Goal: Information Seeking & Learning: Learn about a topic

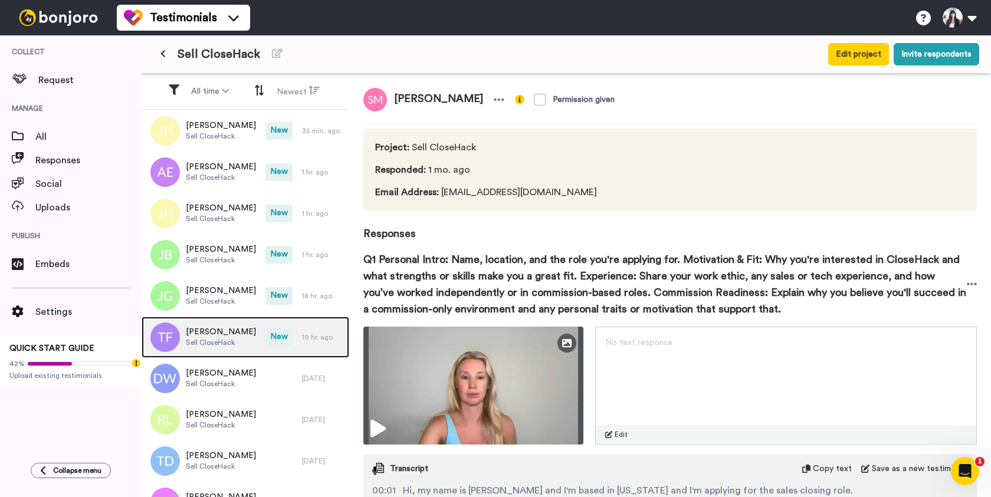
click at [205, 330] on span "[PERSON_NAME]" at bounding box center [221, 332] width 70 height 12
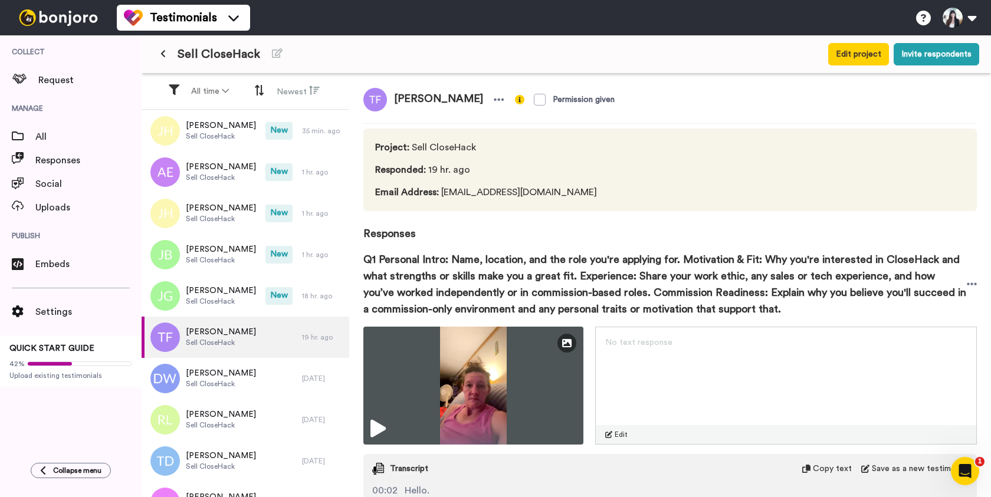
click at [414, 96] on span "[PERSON_NAME]" at bounding box center [438, 100] width 103 height 24
copy div "[PERSON_NAME]"
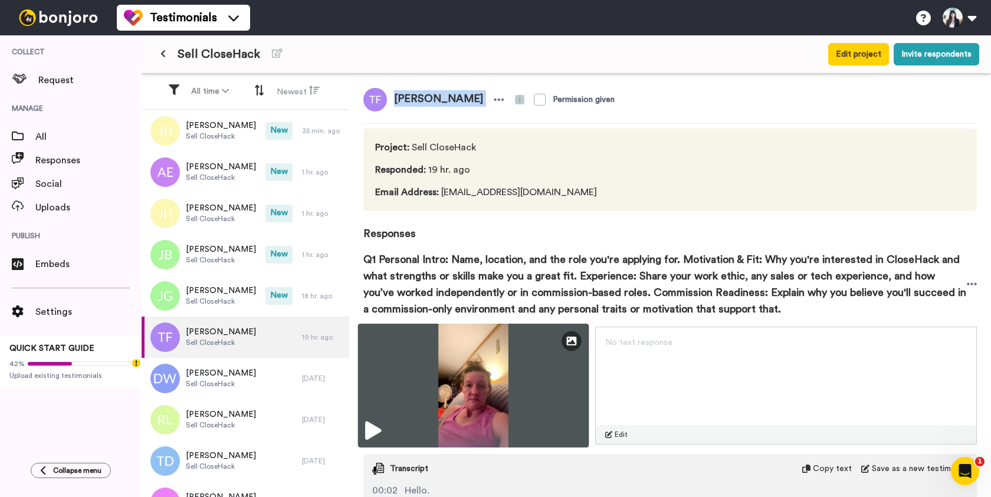
click at [457, 412] on img at bounding box center [473, 386] width 231 height 124
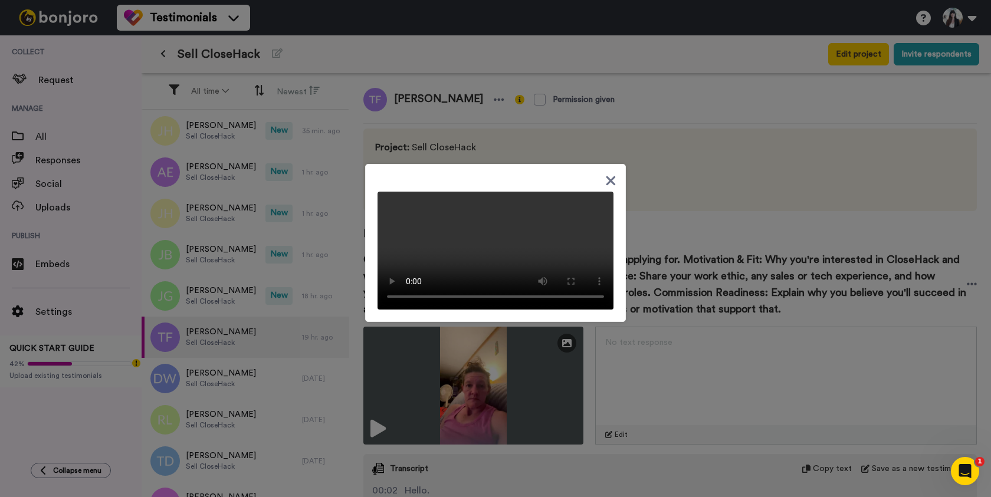
click at [609, 173] on icon at bounding box center [610, 180] width 11 height 15
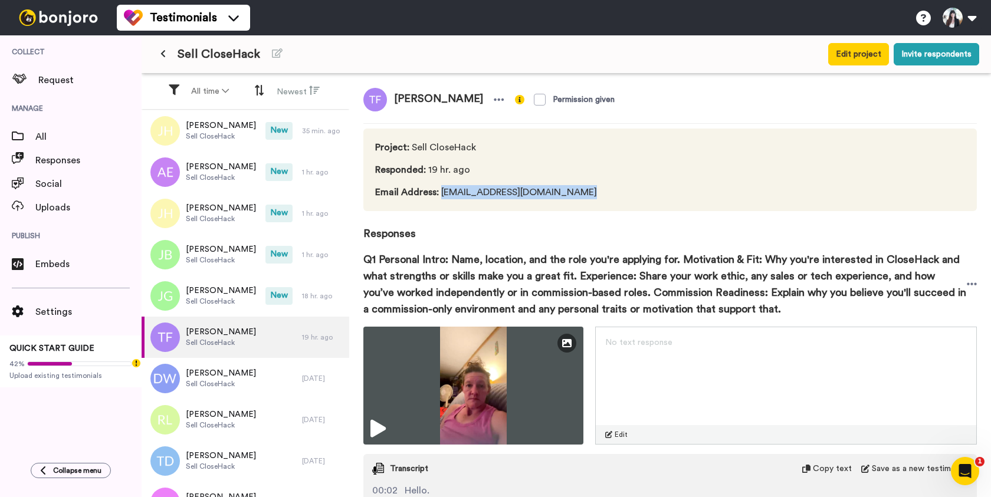
drag, startPoint x: 441, startPoint y: 194, endPoint x: 592, endPoint y: 195, distance: 151.0
click at [592, 195] on div "Project : Sell CloseHack Responded : 19 hr. ago Email Address : [EMAIL_ADDRESS]…" at bounding box center [670, 170] width 614 height 83
copy span "[EMAIL_ADDRESS][DOMAIN_NAME]"
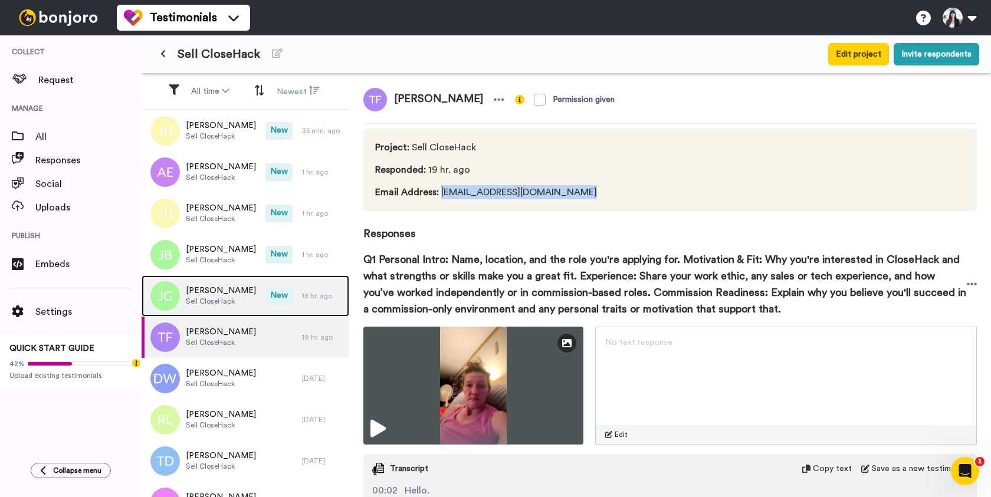
click at [213, 290] on span "[PERSON_NAME]" at bounding box center [221, 291] width 70 height 12
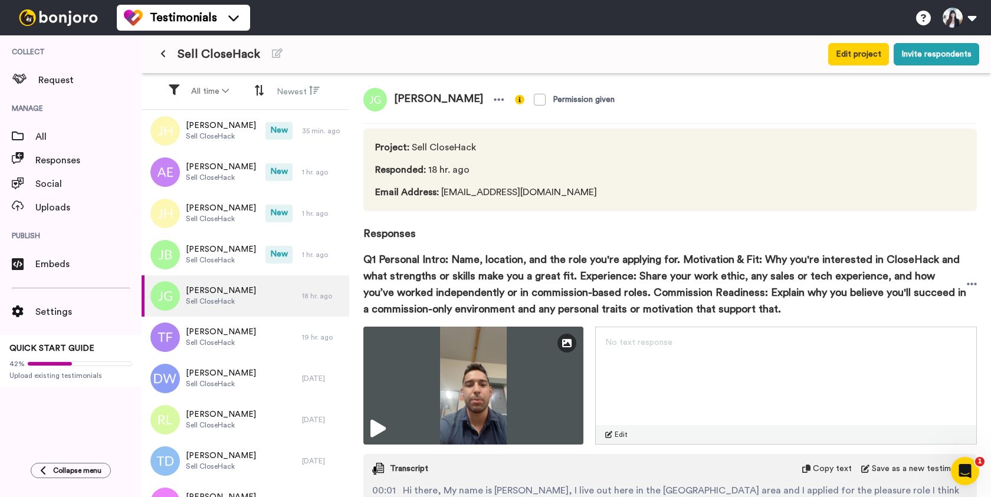
click at [435, 99] on span "[PERSON_NAME]" at bounding box center [438, 100] width 103 height 24
copy div "[PERSON_NAME]"
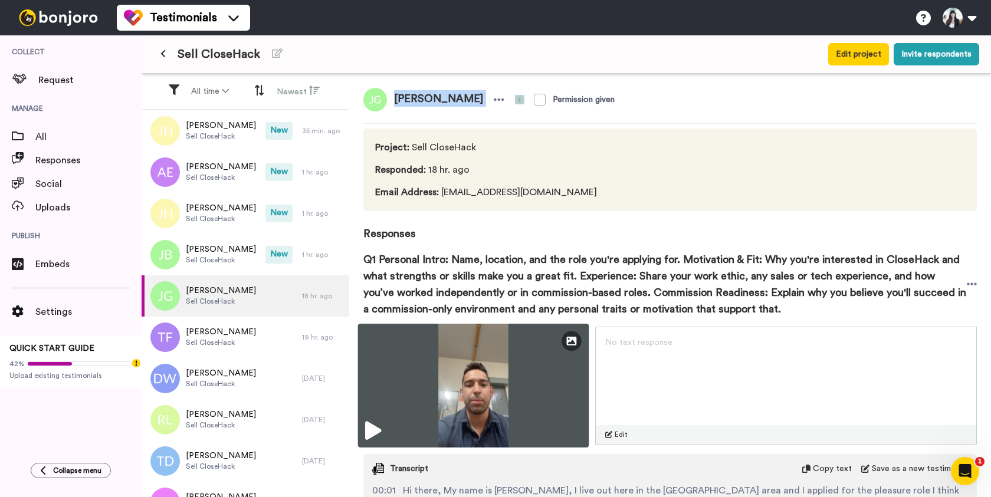
click at [503, 378] on img at bounding box center [473, 386] width 231 height 124
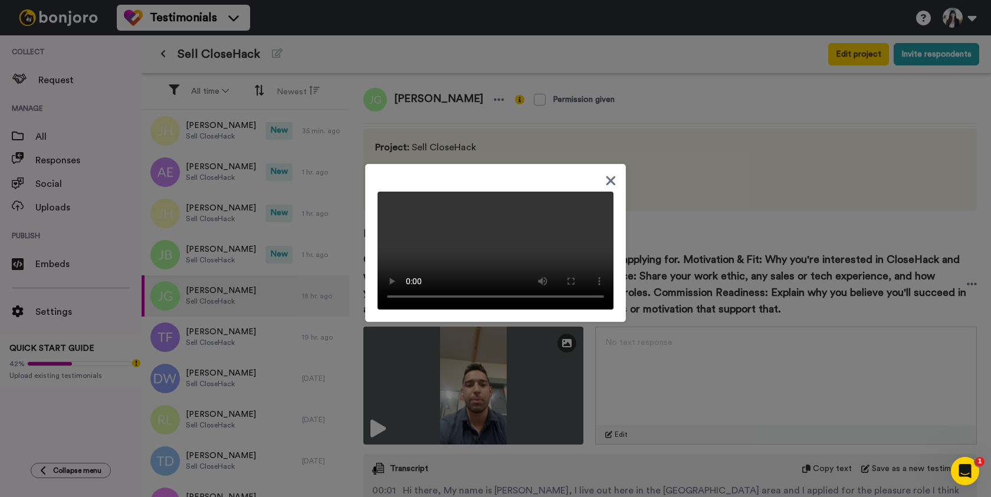
click at [613, 176] on icon at bounding box center [611, 180] width 9 height 9
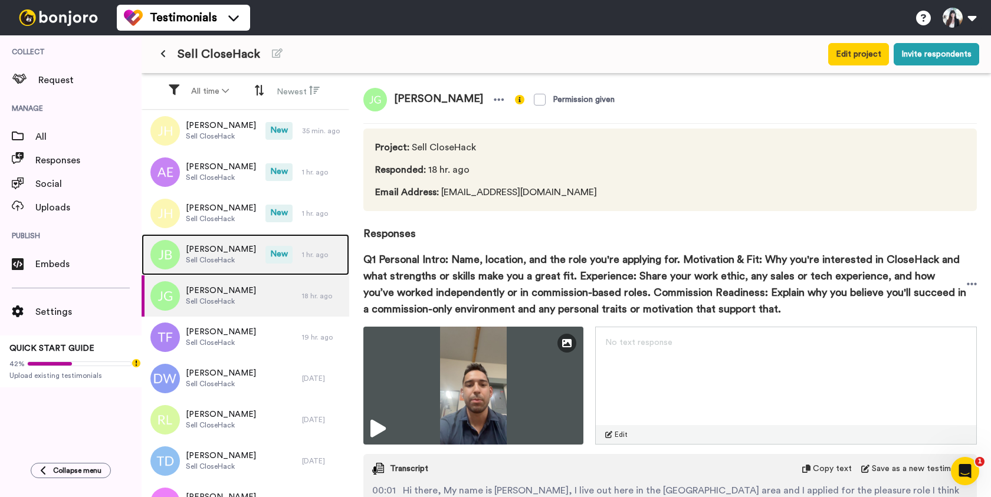
click at [219, 257] on span "Sell CloseHack" at bounding box center [221, 259] width 70 height 9
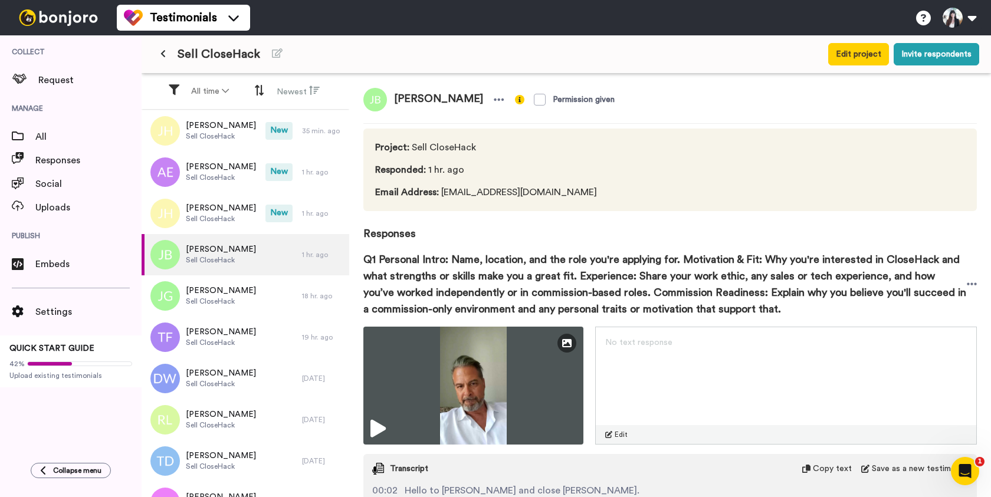
click at [425, 95] on span "[PERSON_NAME]" at bounding box center [438, 100] width 103 height 24
copy div "[PERSON_NAME]"
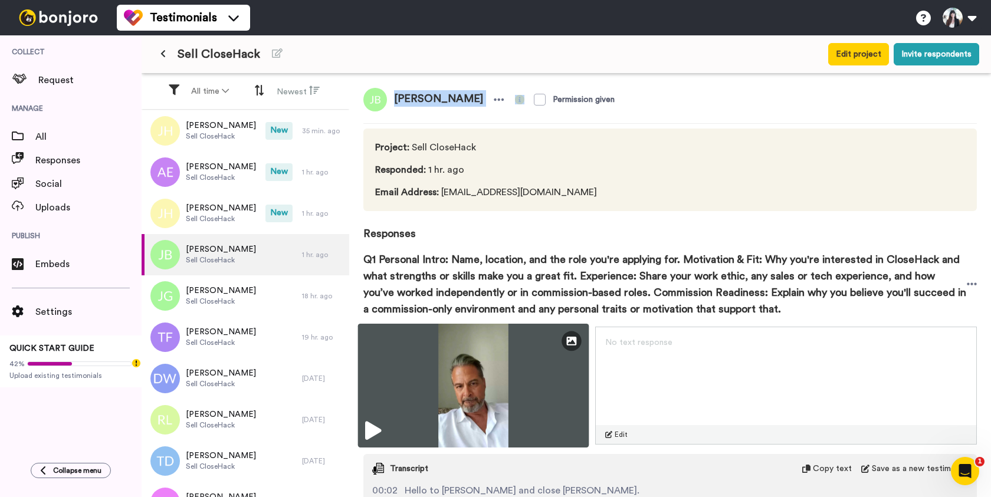
click at [447, 384] on img at bounding box center [473, 386] width 231 height 124
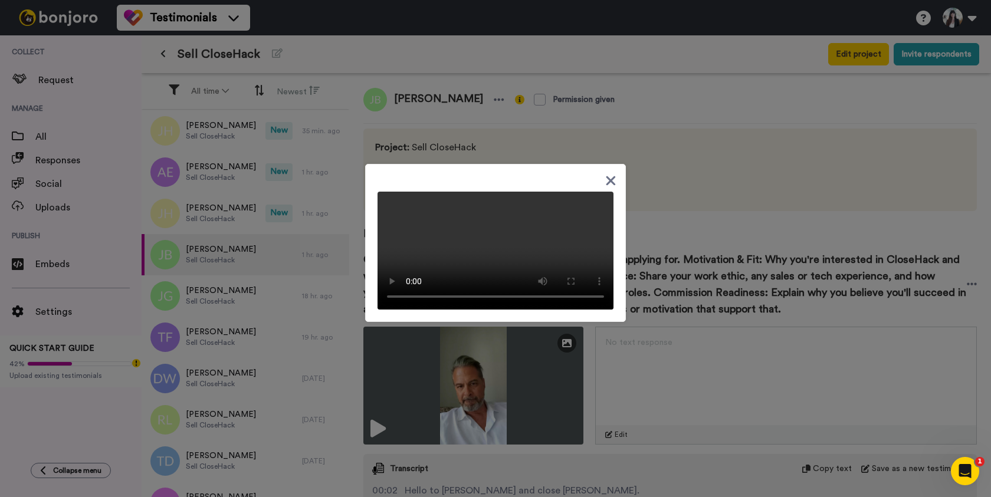
click at [611, 173] on icon at bounding box center [610, 180] width 11 height 15
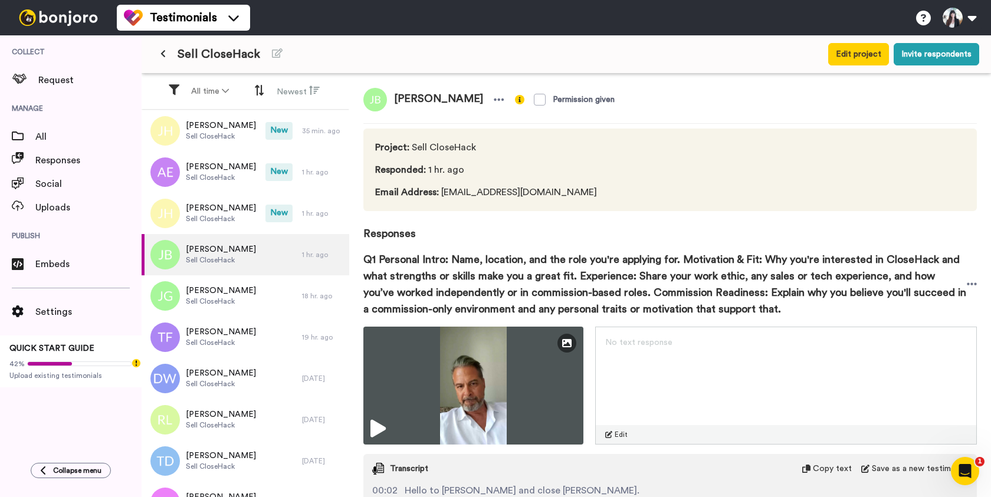
click at [464, 194] on span "Email Address : [EMAIL_ADDRESS][DOMAIN_NAME]" at bounding box center [486, 192] width 222 height 14
drag, startPoint x: 440, startPoint y: 194, endPoint x: 608, endPoint y: 195, distance: 168.7
click at [608, 195] on div "Project : Sell CloseHack Responded : 1 hr. ago Email Address : [EMAIL_ADDRESS][…" at bounding box center [670, 170] width 614 height 83
copy span "[EMAIL_ADDRESS][DOMAIN_NAME]"
click at [418, 97] on span "[PERSON_NAME]" at bounding box center [438, 100] width 103 height 24
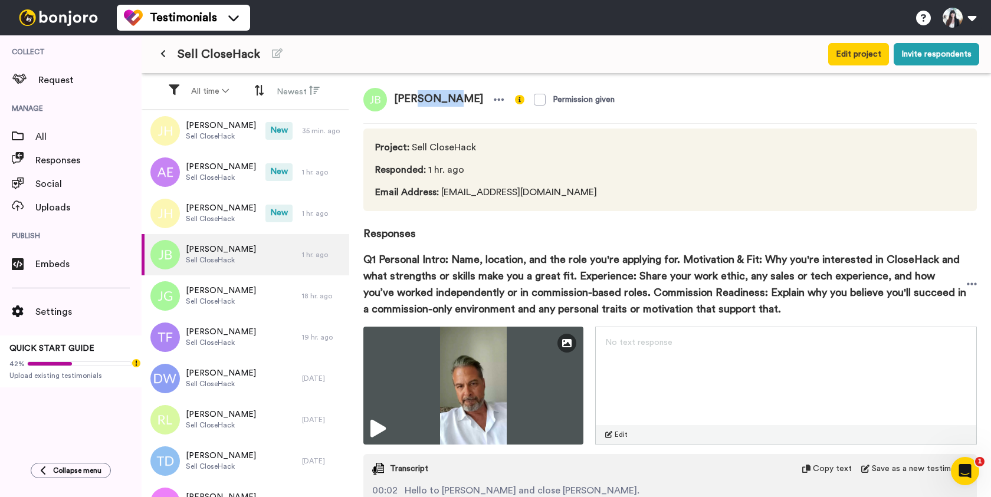
click at [418, 97] on span "[PERSON_NAME]" at bounding box center [438, 100] width 103 height 24
copy div "[PERSON_NAME]"
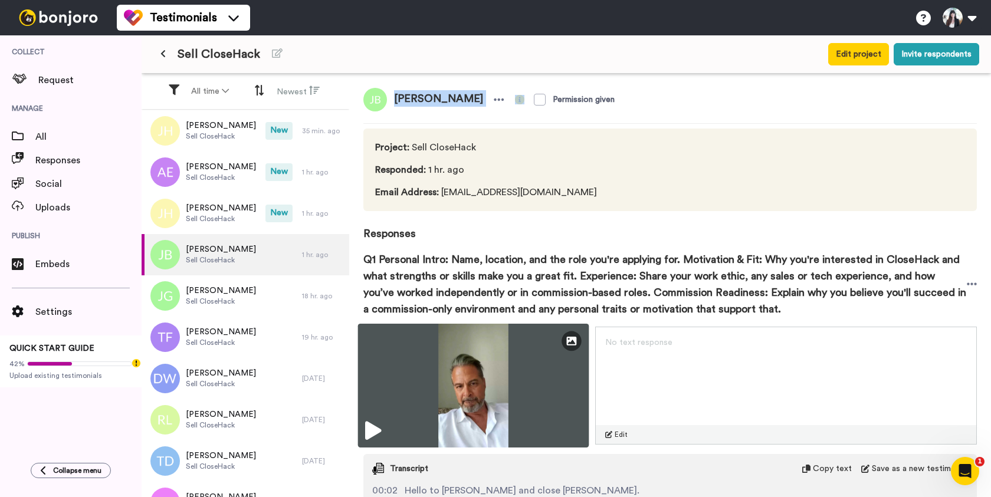
click at [498, 391] on img at bounding box center [473, 386] width 231 height 124
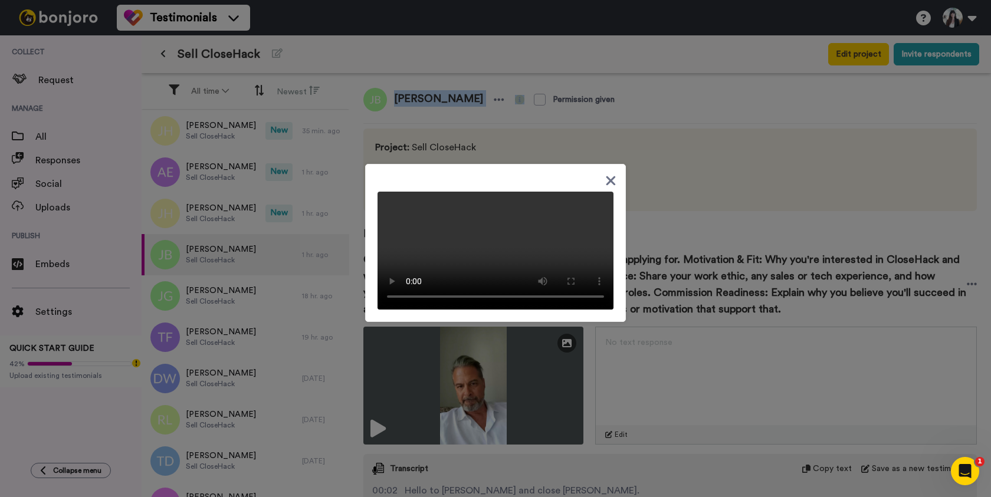
click at [544, 192] on video at bounding box center [496, 251] width 236 height 118
click at [610, 176] on icon at bounding box center [611, 180] width 9 height 9
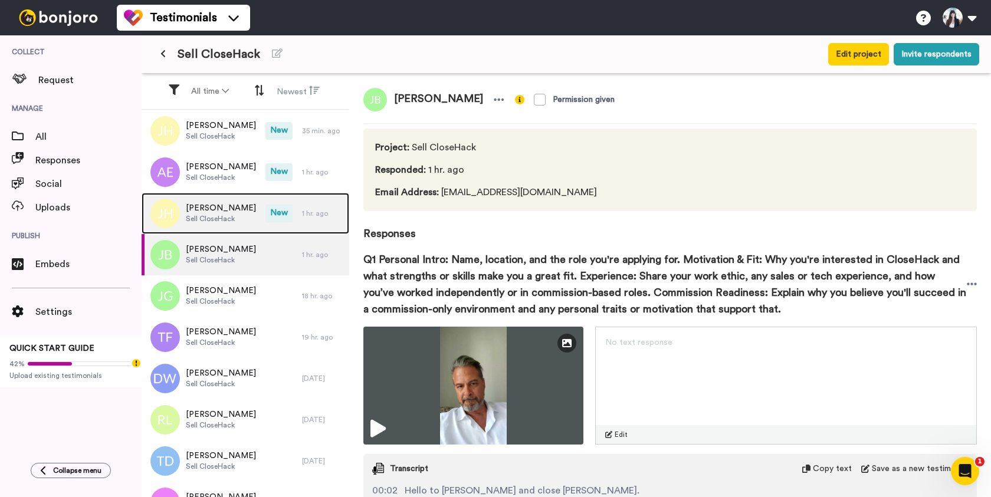
click at [225, 215] on span "Sell CloseHack" at bounding box center [221, 218] width 70 height 9
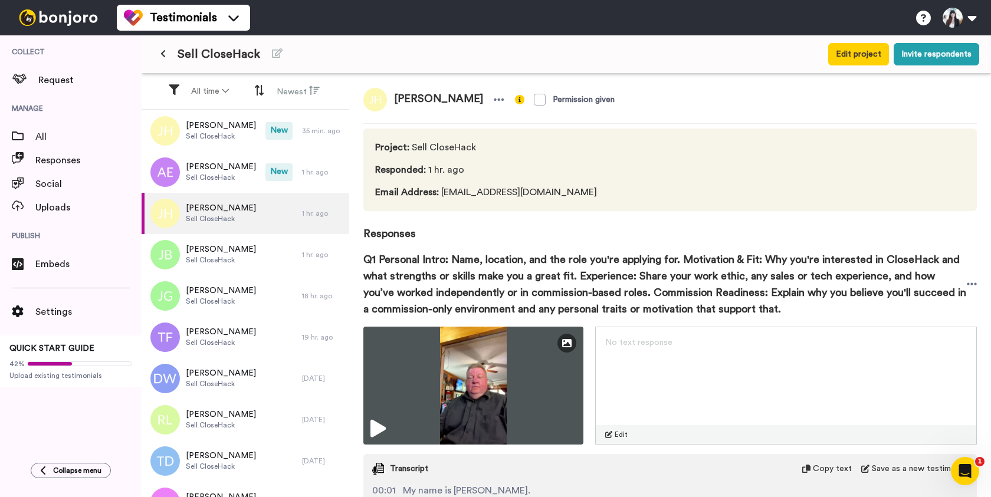
click at [420, 99] on span "[PERSON_NAME]" at bounding box center [438, 100] width 103 height 24
copy div "[PERSON_NAME]"
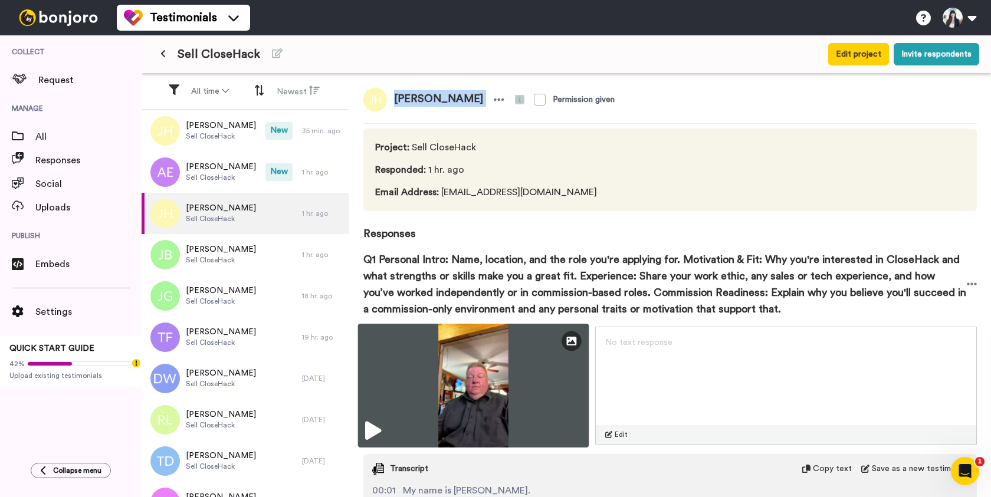
click at [454, 372] on img at bounding box center [473, 386] width 231 height 124
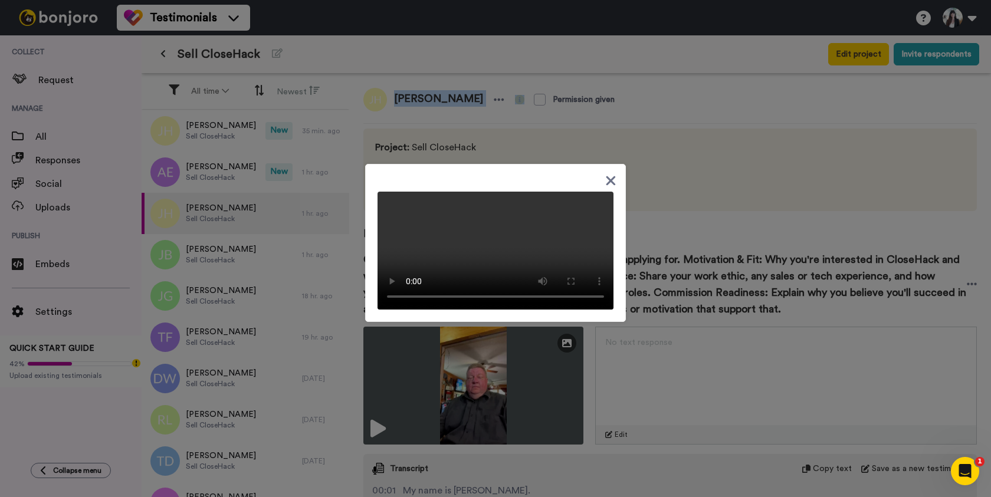
click at [464, 192] on video at bounding box center [496, 251] width 236 height 118
click at [420, 192] on video at bounding box center [496, 251] width 236 height 118
click at [611, 176] on icon at bounding box center [611, 180] width 9 height 9
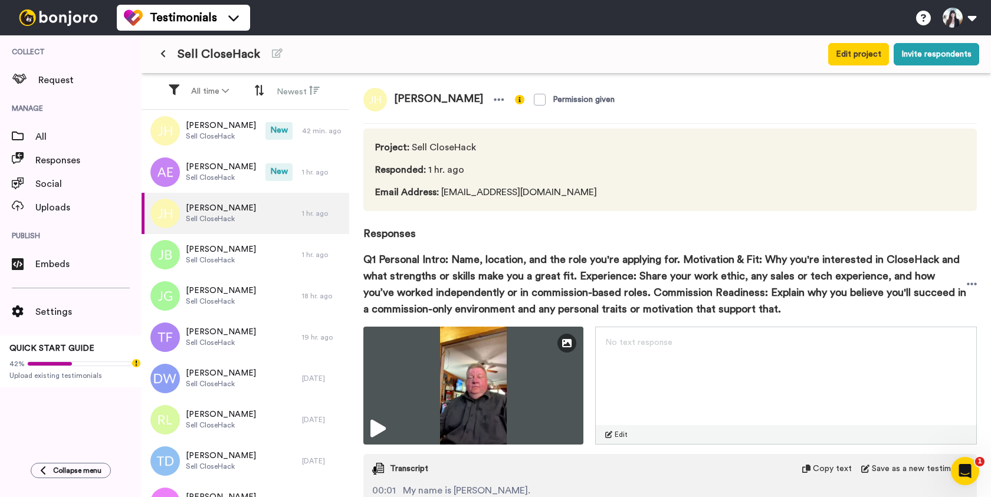
click at [418, 99] on span "[PERSON_NAME]" at bounding box center [438, 100] width 103 height 24
copy div "[PERSON_NAME]"
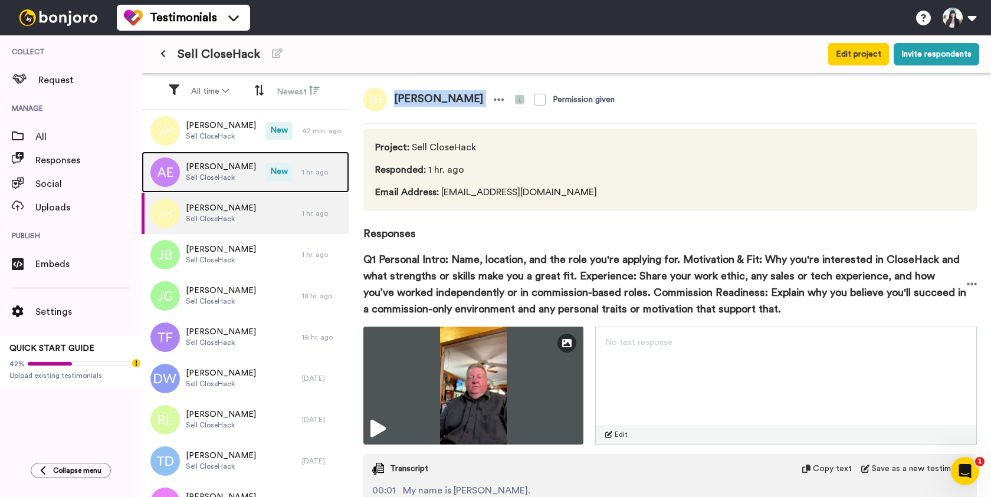
click at [213, 171] on span "[PERSON_NAME]" at bounding box center [221, 167] width 70 height 12
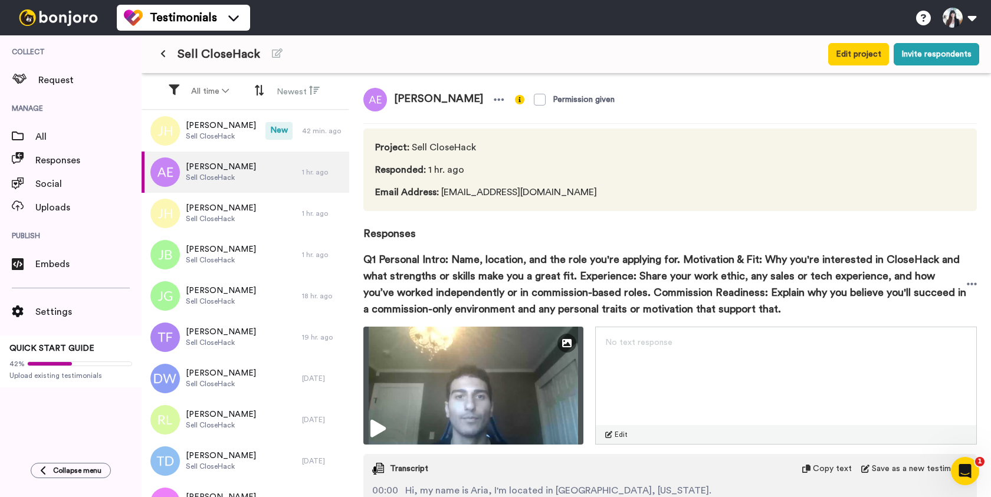
click at [407, 99] on span "[PERSON_NAME]" at bounding box center [438, 100] width 103 height 24
copy div "[PERSON_NAME]"
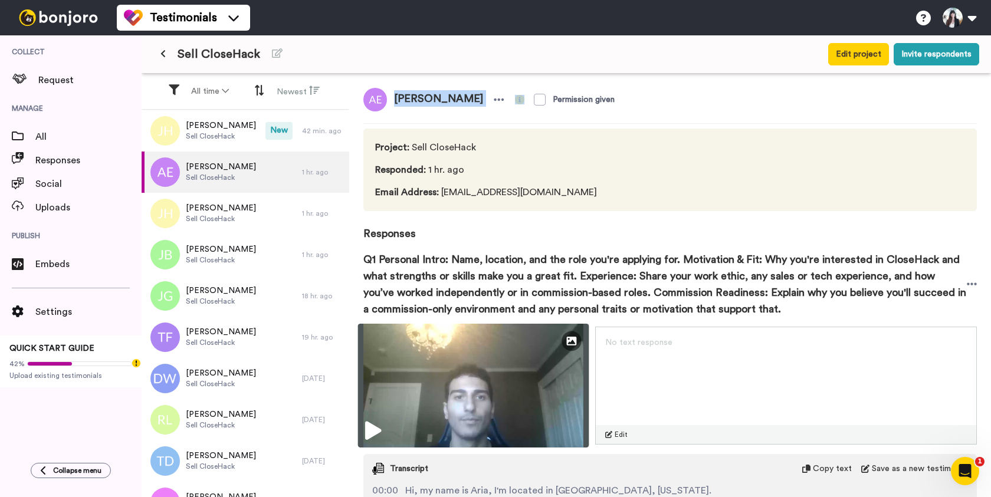
click at [456, 385] on img at bounding box center [473, 386] width 231 height 124
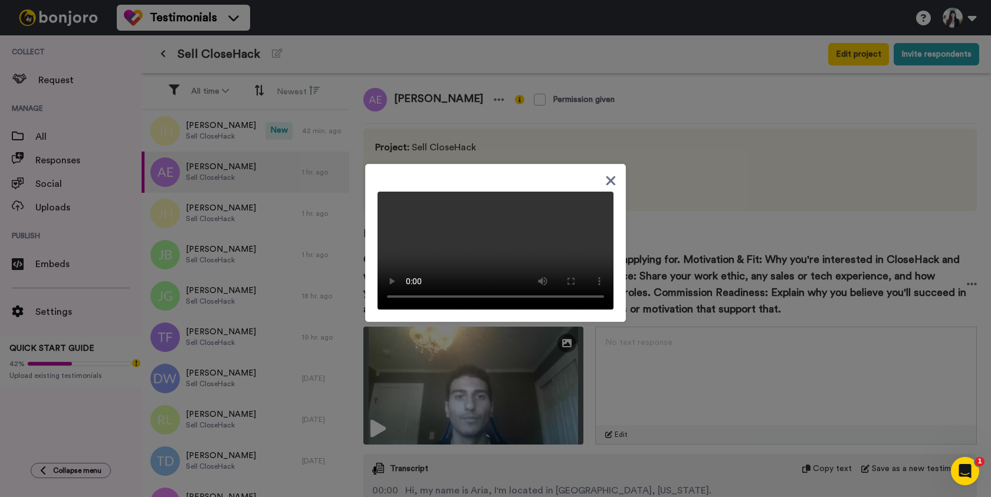
click at [611, 176] on icon at bounding box center [611, 180] width 9 height 9
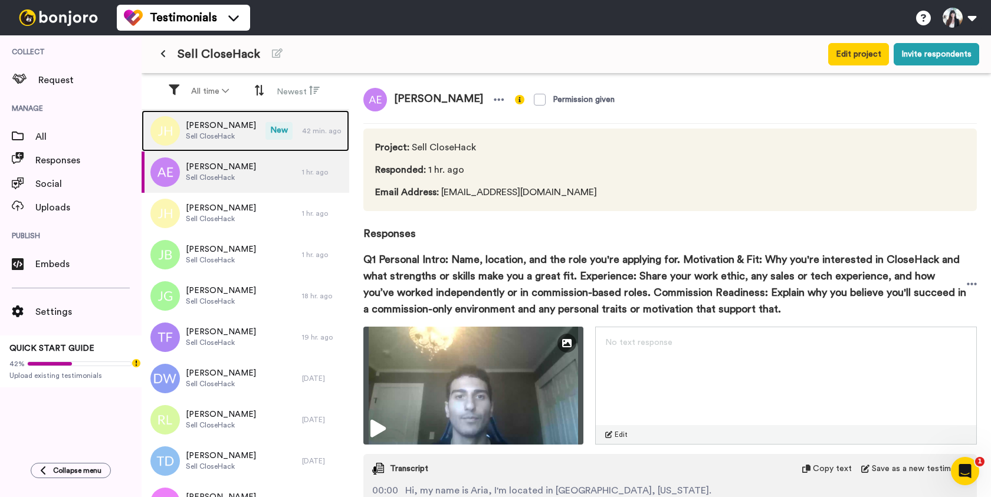
click at [239, 134] on span "Sell CloseHack" at bounding box center [221, 136] width 70 height 9
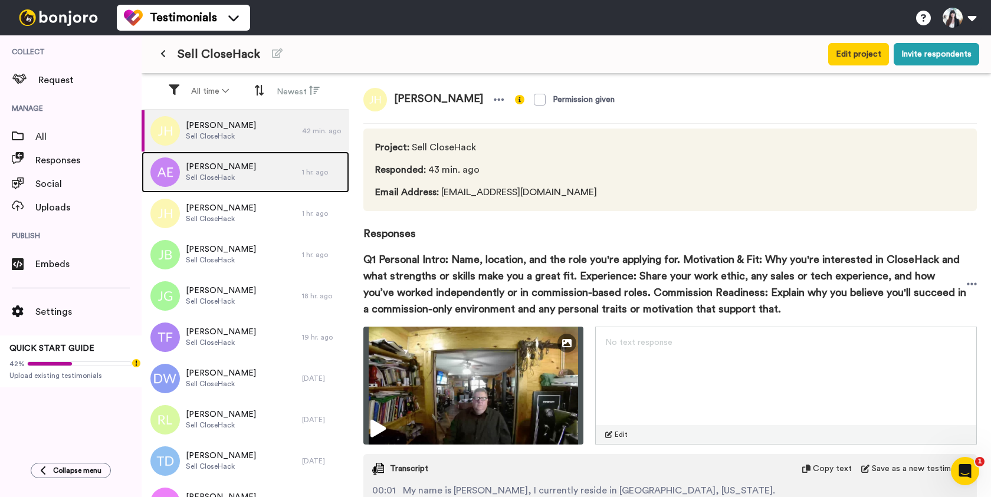
click at [267, 181] on div "Aria Enjavi Sell CloseHack" at bounding box center [222, 172] width 160 height 41
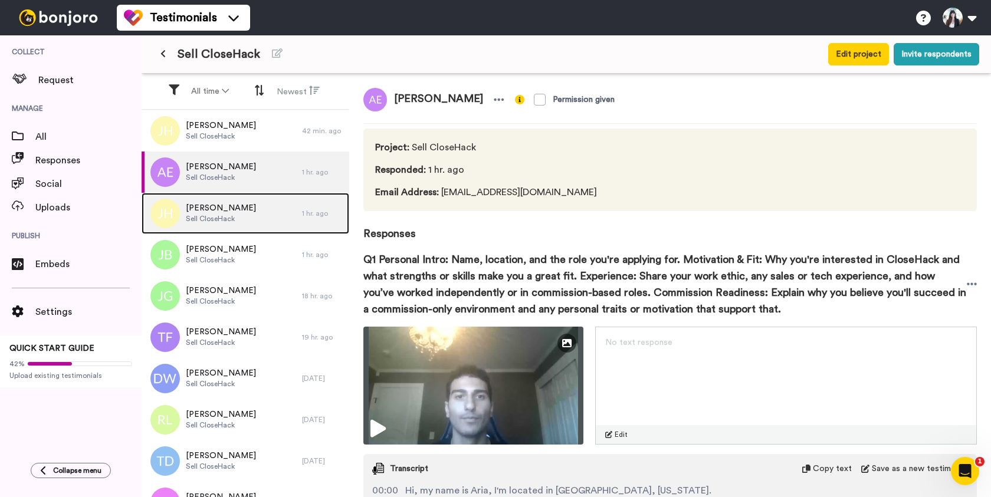
click at [264, 213] on div "[PERSON_NAME] Sell CloseHack" at bounding box center [222, 213] width 160 height 41
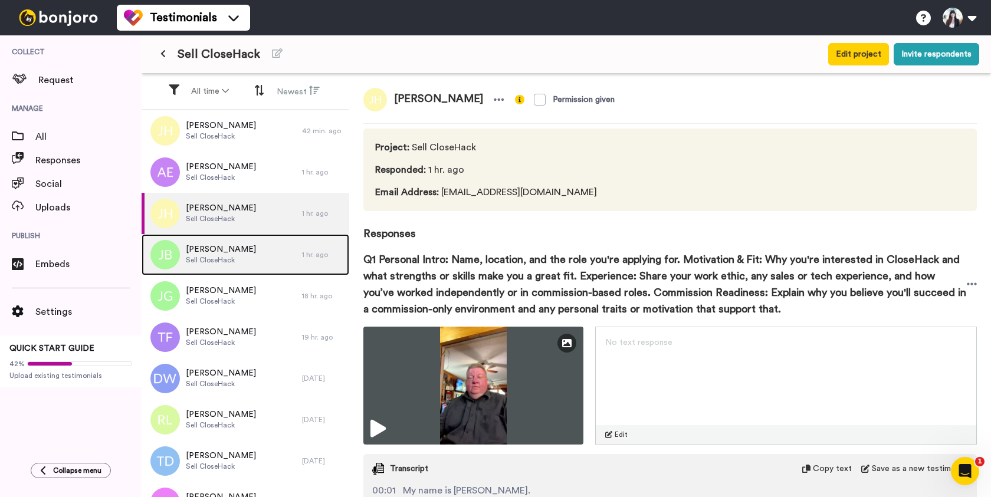
click at [260, 247] on div "[PERSON_NAME] Sell CloseHack" at bounding box center [222, 254] width 160 height 41
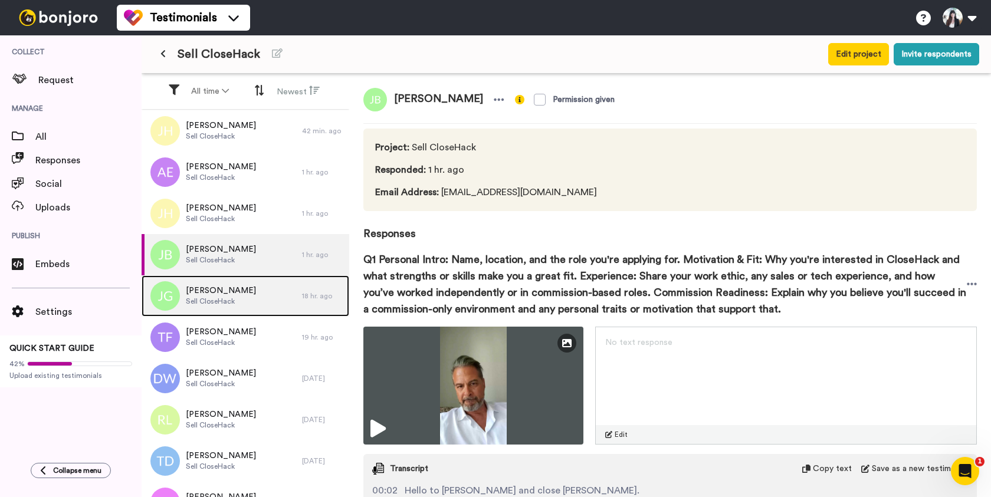
click at [256, 291] on div "[PERSON_NAME] Sell CloseHack" at bounding box center [222, 296] width 160 height 41
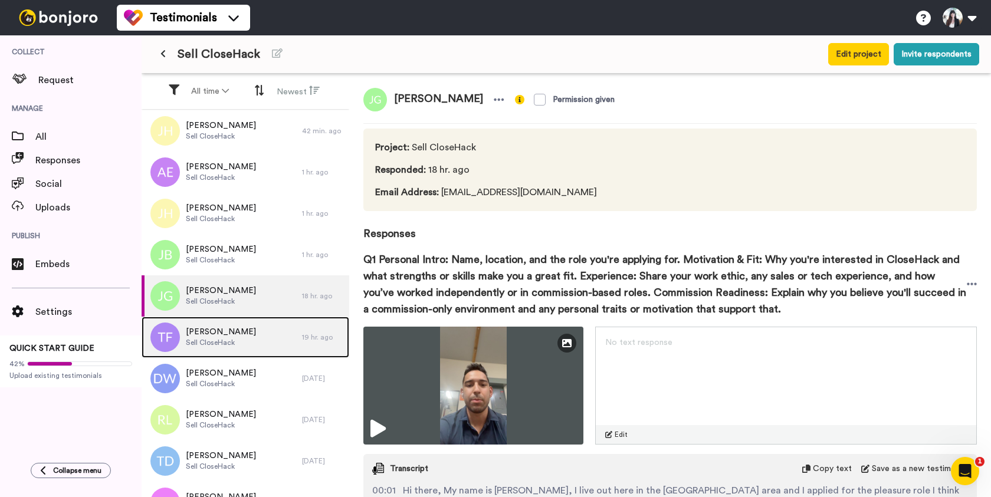
click at [264, 334] on div "[PERSON_NAME] Sell CloseHack" at bounding box center [222, 337] width 160 height 41
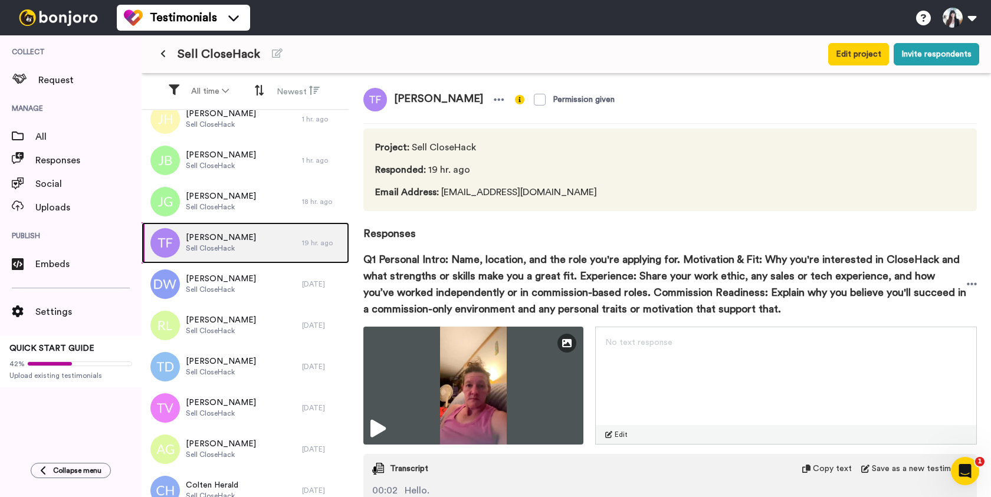
scroll to position [134, 0]
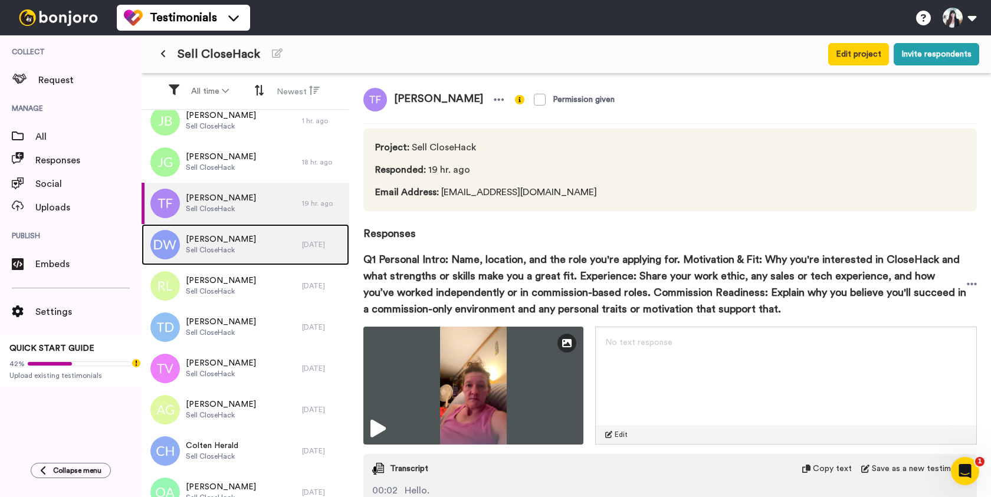
click at [268, 243] on div "[PERSON_NAME] Sell CloseHack" at bounding box center [222, 244] width 160 height 41
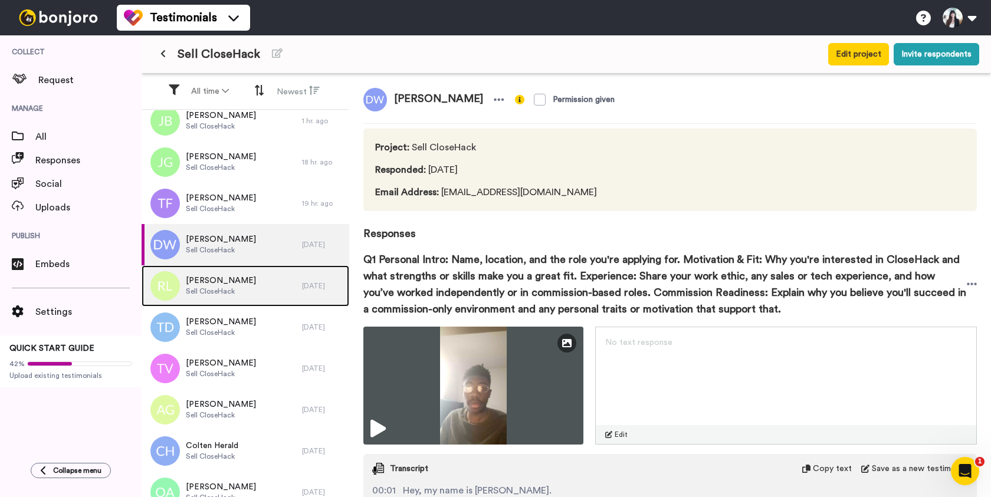
click at [270, 276] on div "[PERSON_NAME] Sell CloseHack" at bounding box center [222, 285] width 160 height 41
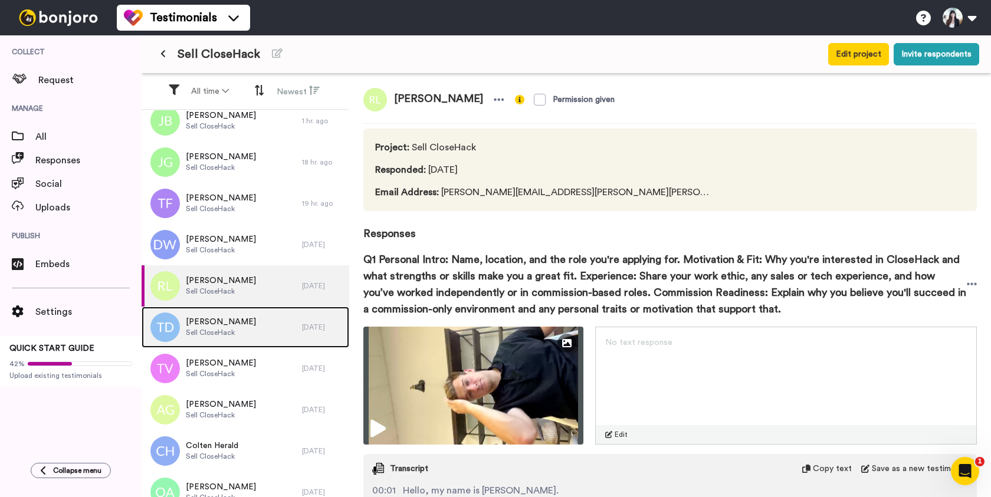
click at [269, 320] on div "[PERSON_NAME] CloseHack" at bounding box center [222, 327] width 160 height 41
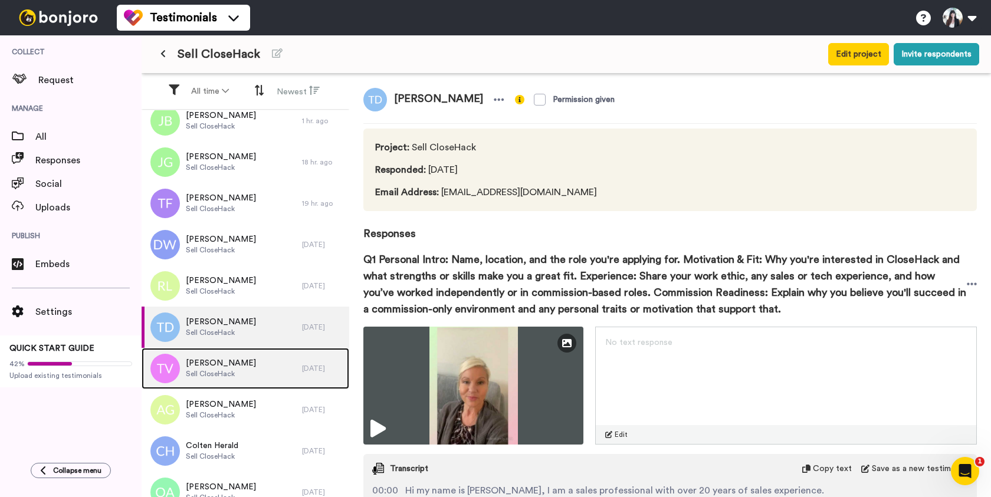
click at [267, 372] on div "[PERSON_NAME] Sell CloseHack" at bounding box center [222, 368] width 160 height 41
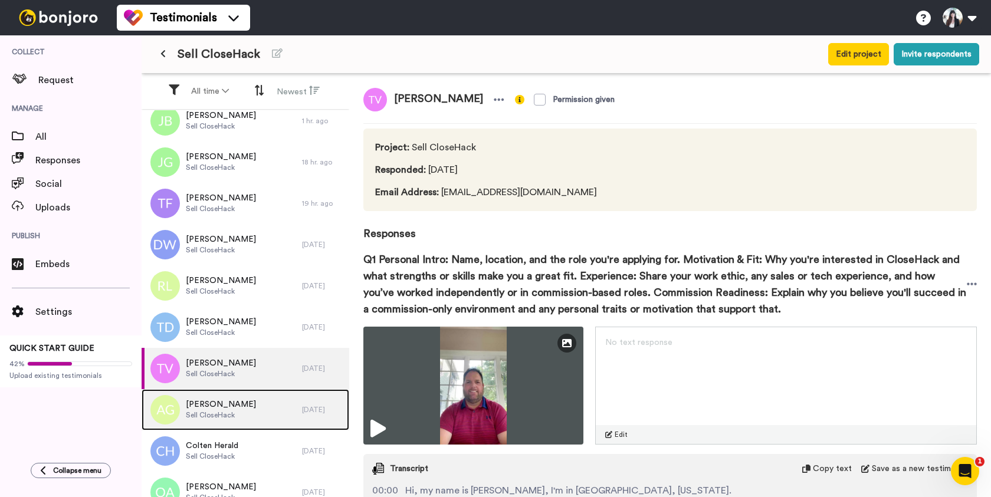
click at [264, 409] on div "[PERSON_NAME] Sell CloseHack" at bounding box center [222, 409] width 160 height 41
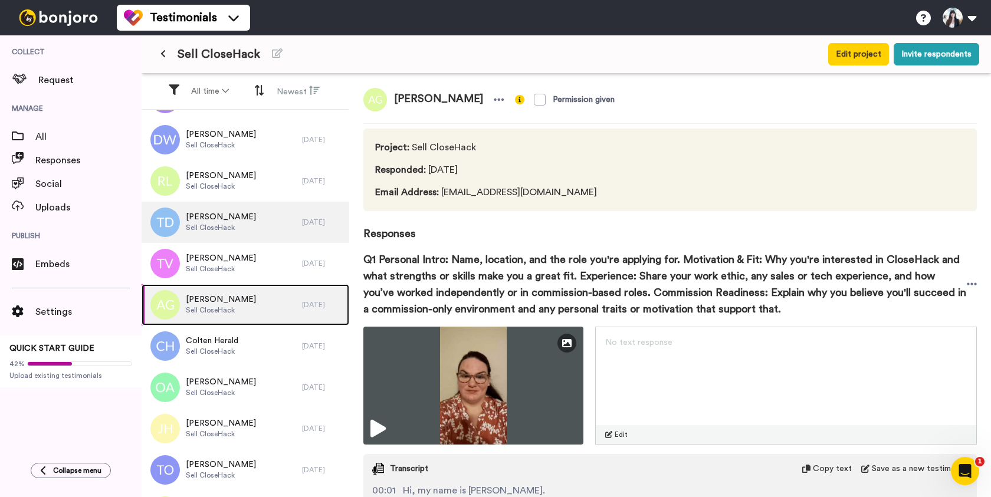
scroll to position [280, 0]
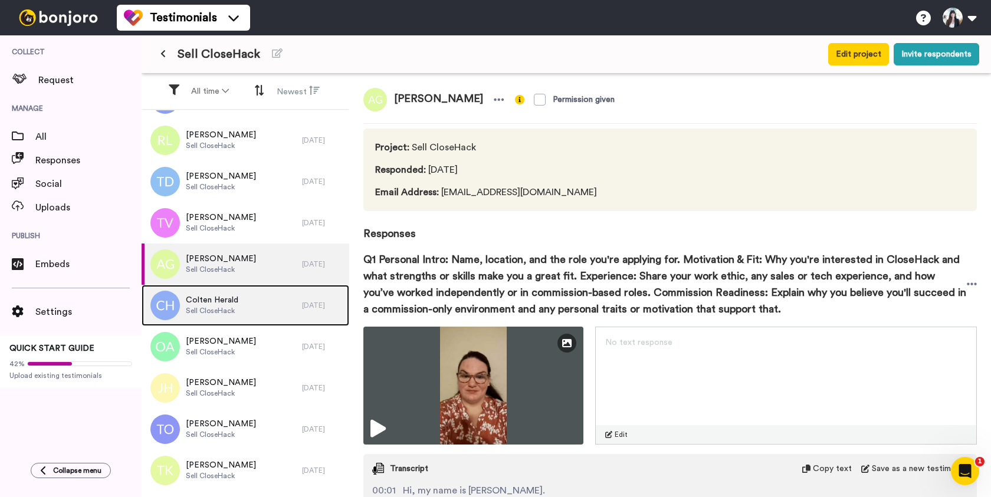
click at [272, 306] on div "Colten Herald Sell CloseHack" at bounding box center [222, 305] width 160 height 41
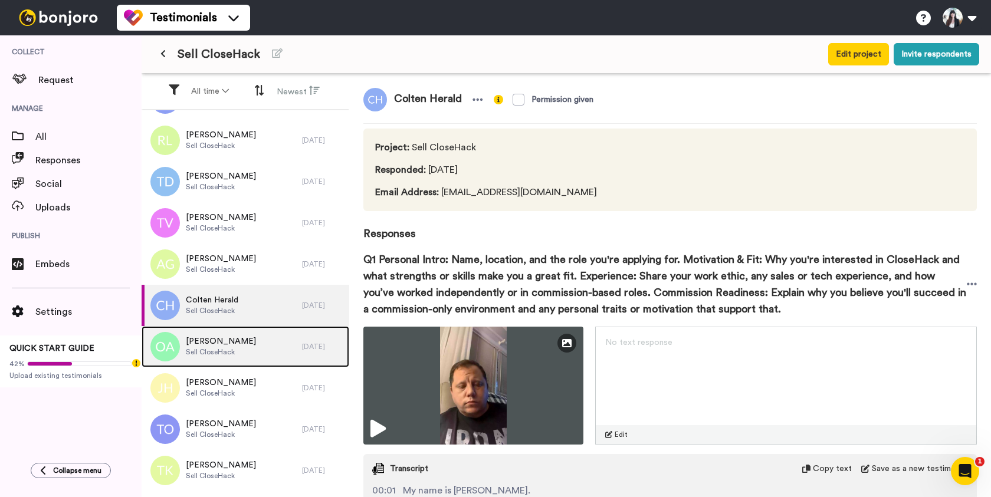
click at [273, 349] on div "[PERSON_NAME] Sell CloseHack" at bounding box center [222, 346] width 160 height 41
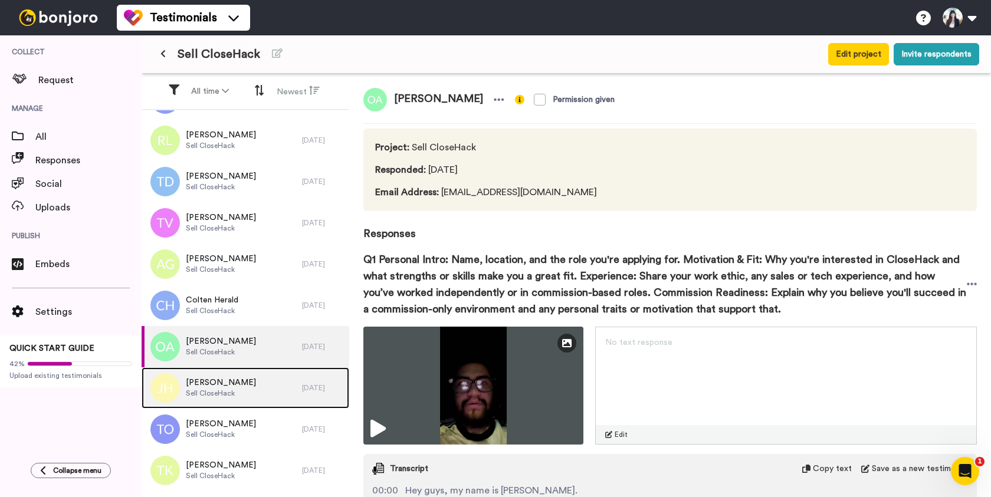
click at [276, 386] on div "[PERSON_NAME] Sell CloseHack" at bounding box center [222, 388] width 160 height 41
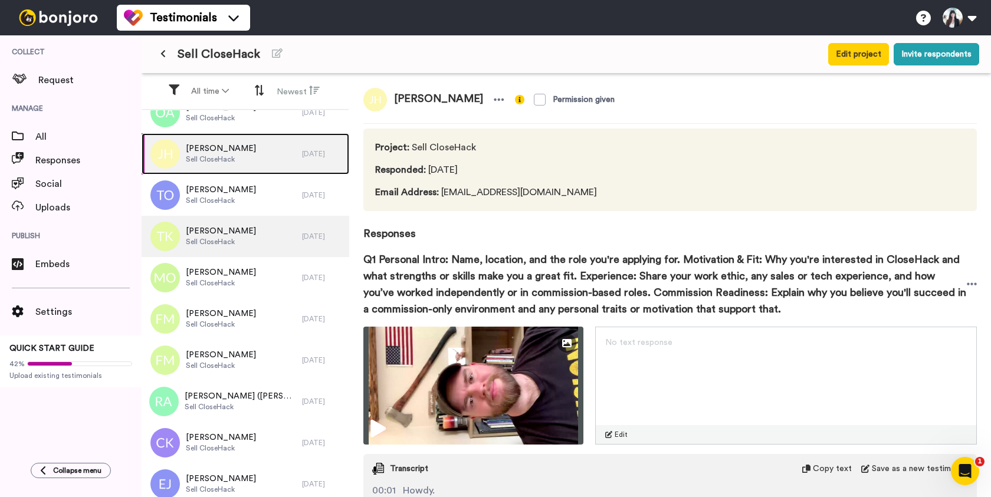
scroll to position [520, 0]
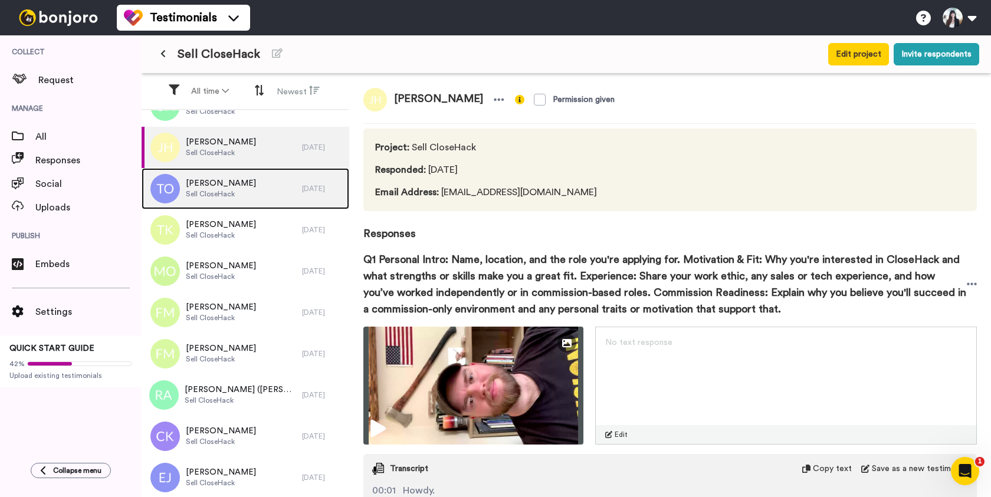
click at [270, 189] on div "[PERSON_NAME] CloseHack" at bounding box center [222, 188] width 160 height 41
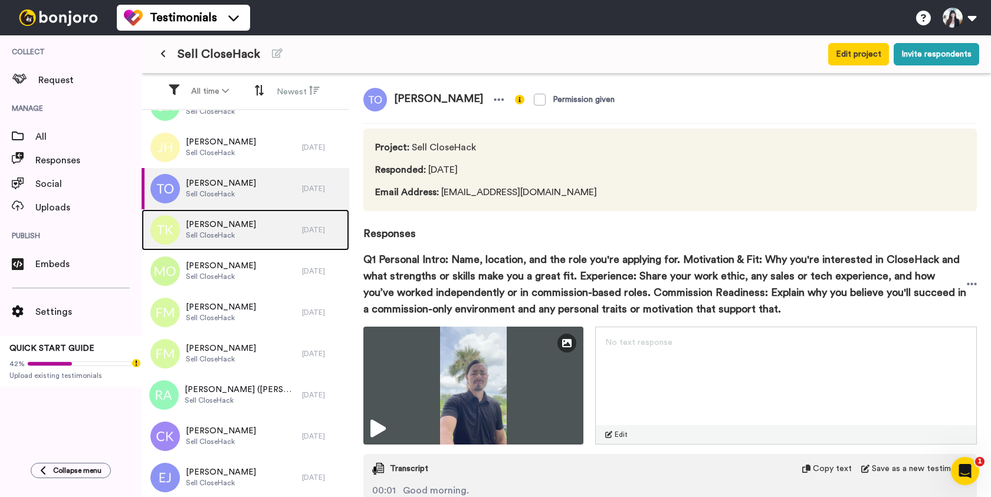
click at [268, 234] on div "[PERSON_NAME] Sell CloseHack" at bounding box center [222, 229] width 160 height 41
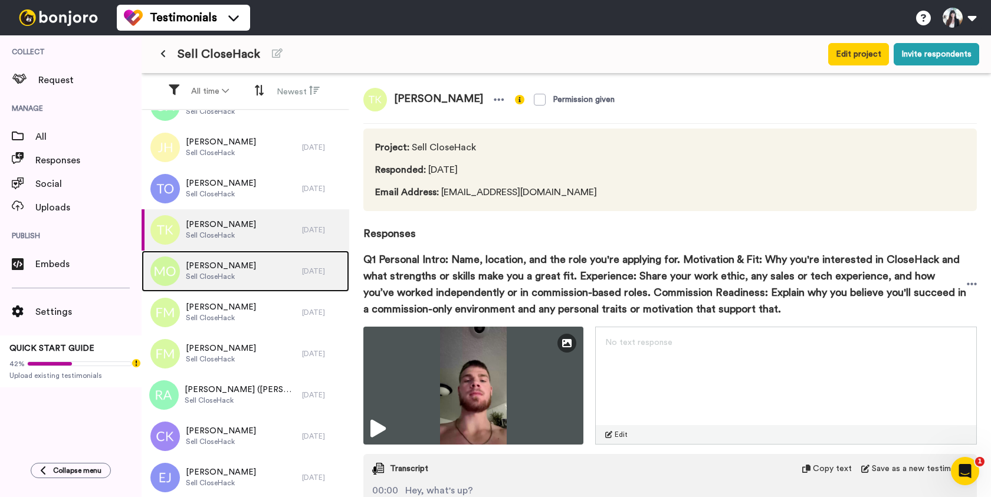
click at [273, 268] on div "[PERSON_NAME] Sell CloseHack" at bounding box center [222, 271] width 160 height 41
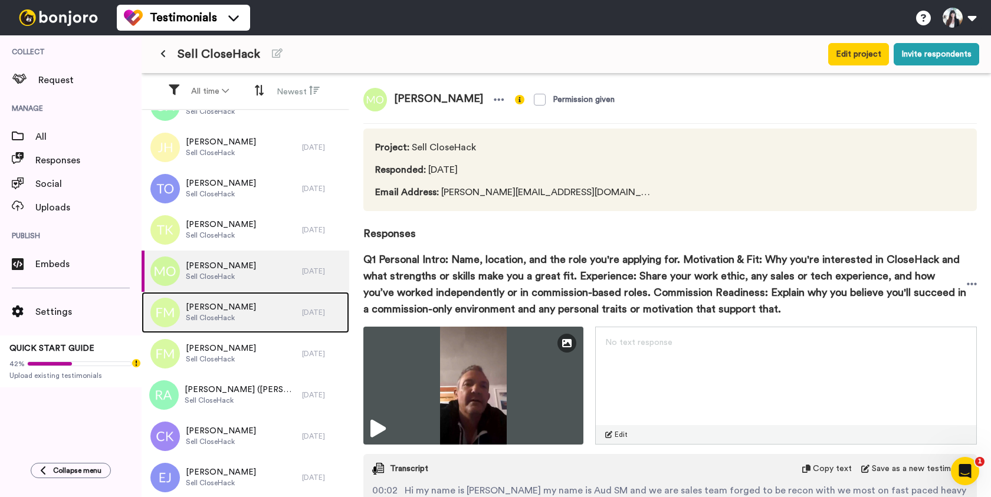
click at [288, 311] on div "[PERSON_NAME] CloseHack" at bounding box center [222, 312] width 160 height 41
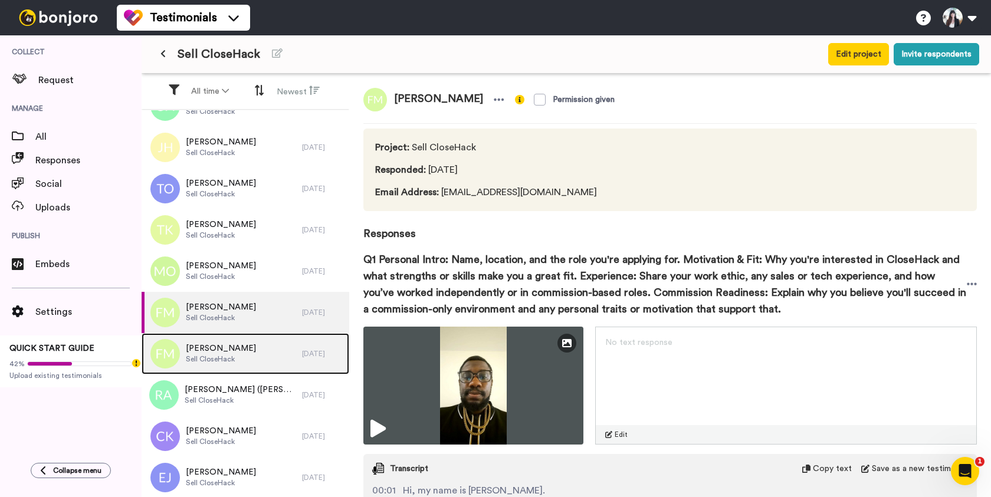
click at [291, 347] on div "[PERSON_NAME] CloseHack" at bounding box center [222, 353] width 160 height 41
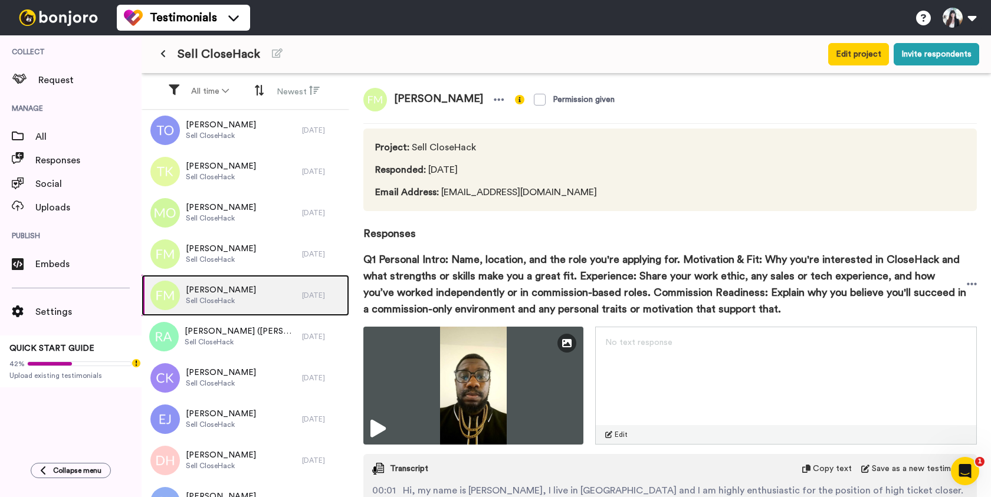
scroll to position [604, 0]
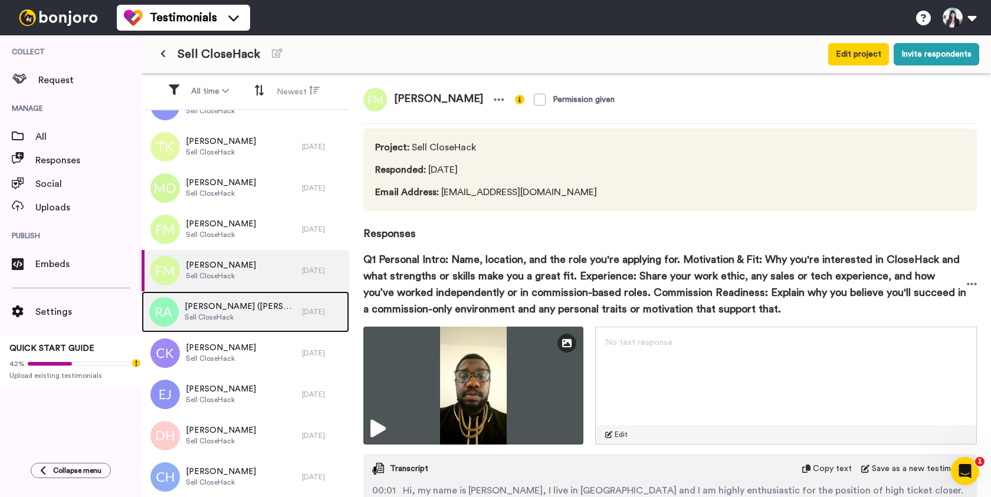
click at [284, 311] on div "[PERSON_NAME] ([PERSON_NAME]) [PERSON_NAME] CloseHack" at bounding box center [222, 311] width 160 height 41
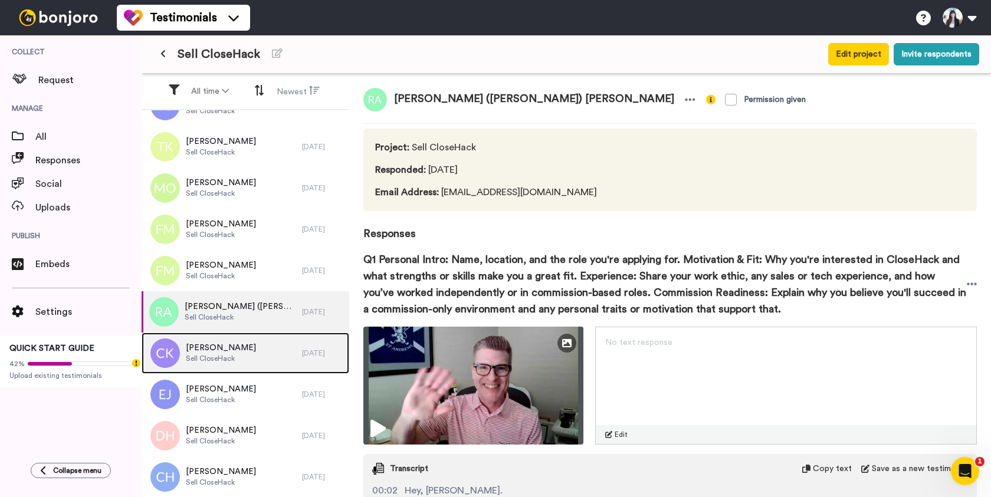
click at [286, 346] on div "[PERSON_NAME] Sell CloseHack" at bounding box center [222, 353] width 160 height 41
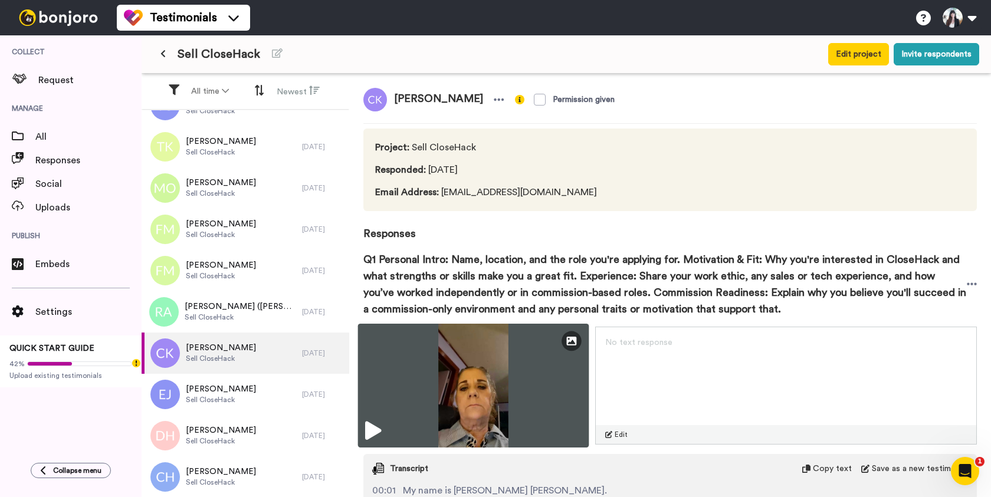
click at [495, 396] on img at bounding box center [473, 386] width 231 height 124
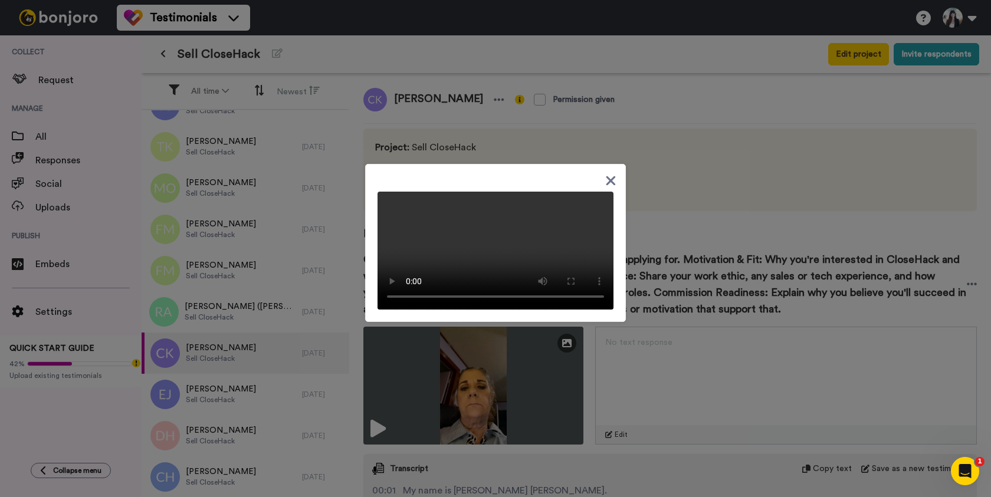
click at [523, 244] on video at bounding box center [496, 251] width 236 height 118
click at [608, 173] on icon at bounding box center [610, 180] width 11 height 15
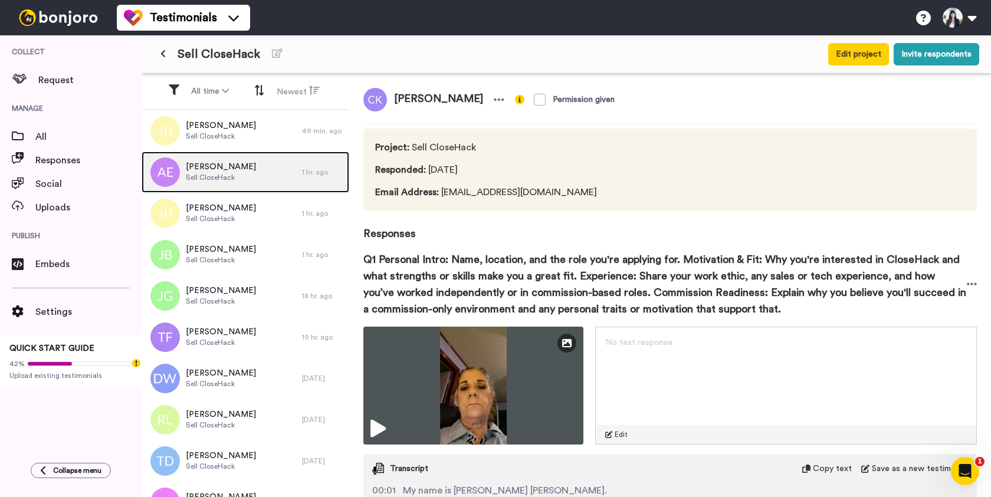
click at [248, 156] on div "Aria Enjavi Sell CloseHack" at bounding box center [222, 172] width 160 height 41
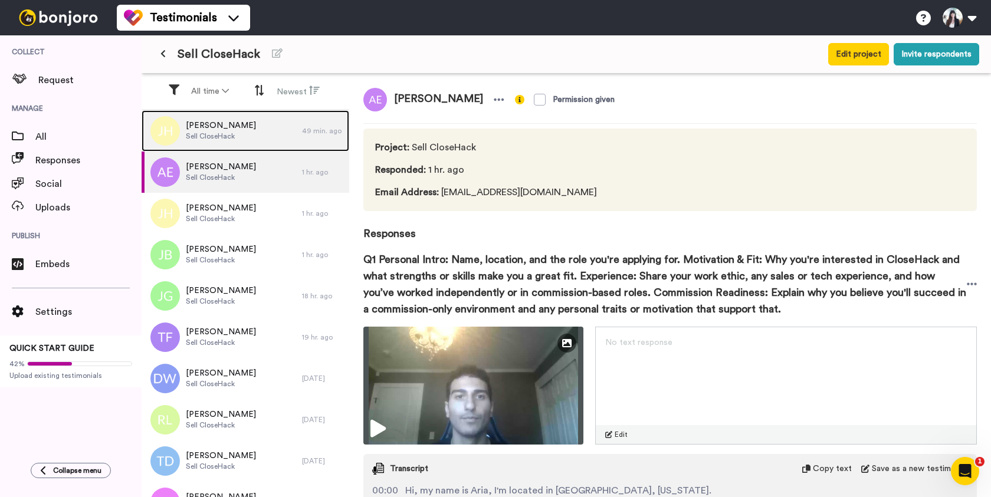
click at [256, 140] on div "[PERSON_NAME] Sell CloseHack" at bounding box center [222, 130] width 160 height 41
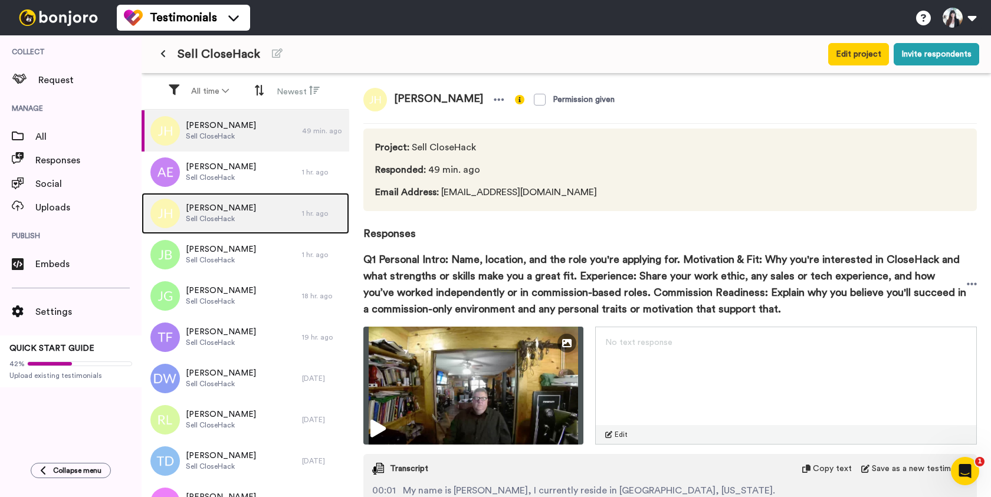
click at [247, 231] on div "[PERSON_NAME] Sell CloseHack" at bounding box center [222, 213] width 160 height 41
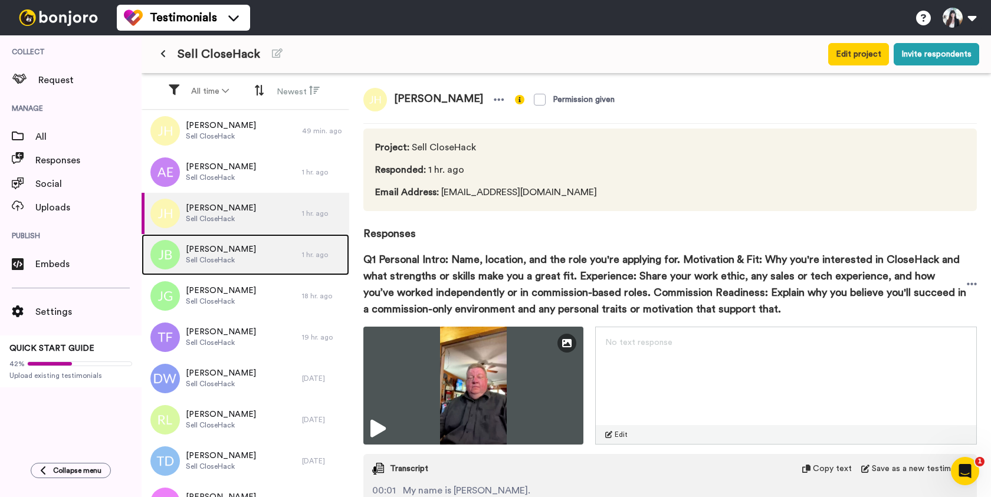
click at [248, 253] on div "[PERSON_NAME] Sell CloseHack" at bounding box center [222, 254] width 160 height 41
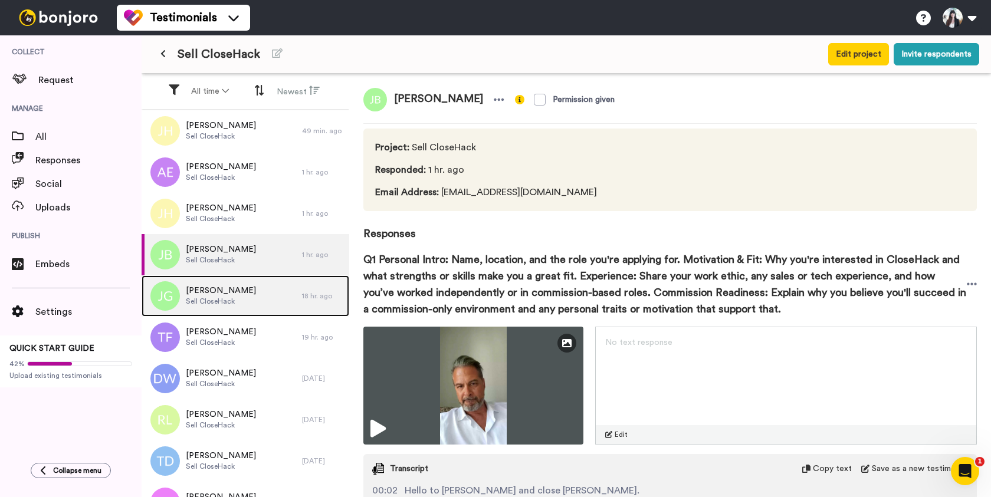
click at [250, 296] on div "[PERSON_NAME] Sell CloseHack" at bounding box center [222, 296] width 160 height 41
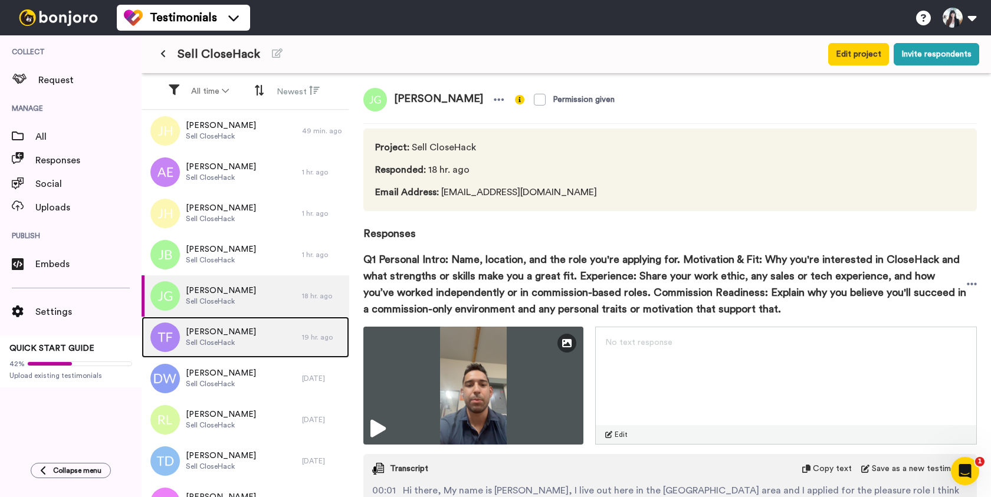
click at [255, 330] on div "[PERSON_NAME] Sell CloseHack" at bounding box center [222, 337] width 160 height 41
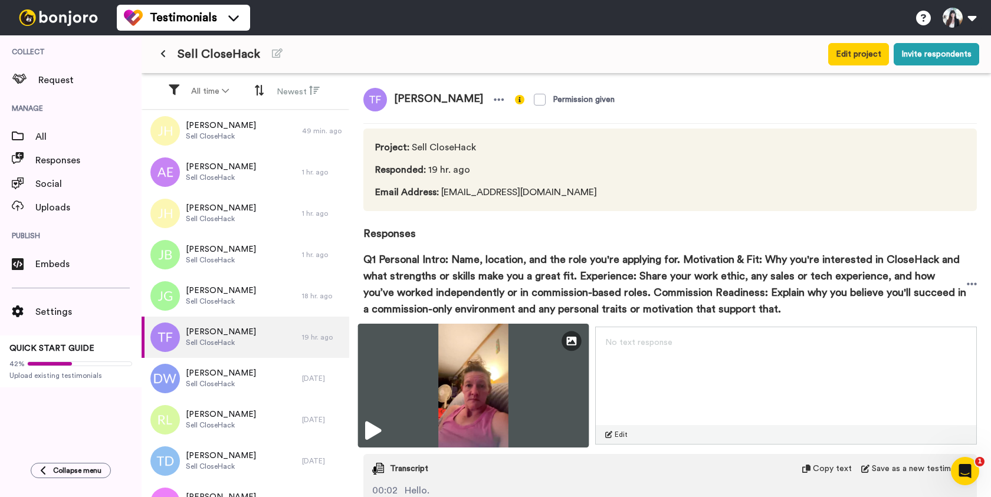
click at [497, 402] on img at bounding box center [473, 386] width 231 height 124
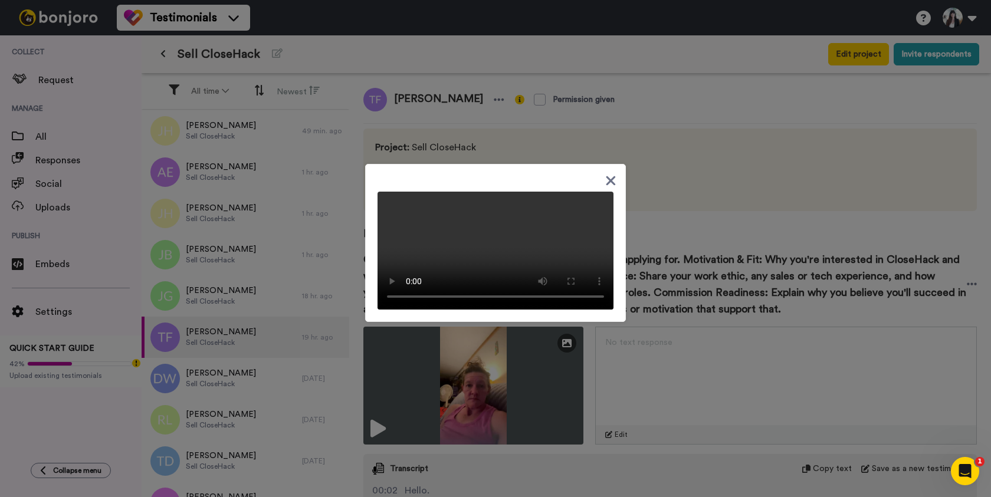
click at [612, 176] on icon at bounding box center [611, 180] width 9 height 9
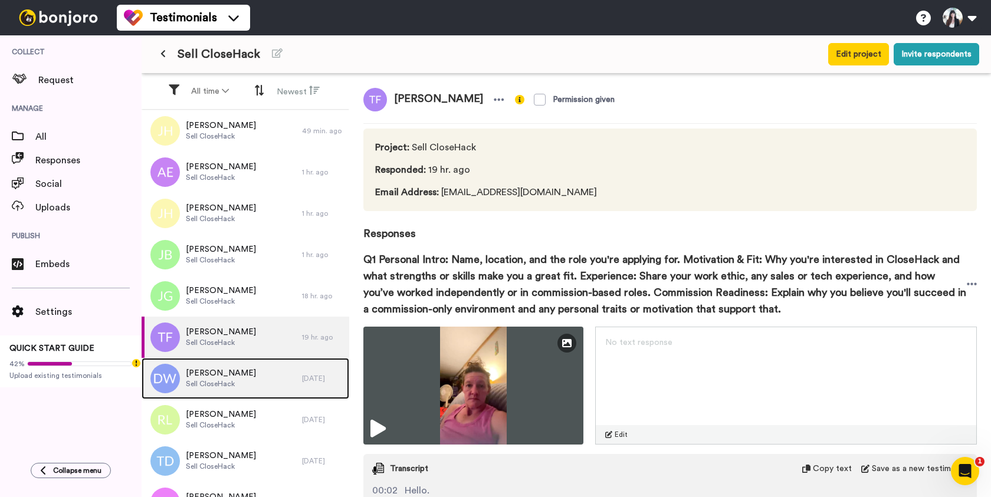
click at [255, 381] on div "[PERSON_NAME] Sell CloseHack" at bounding box center [222, 378] width 160 height 41
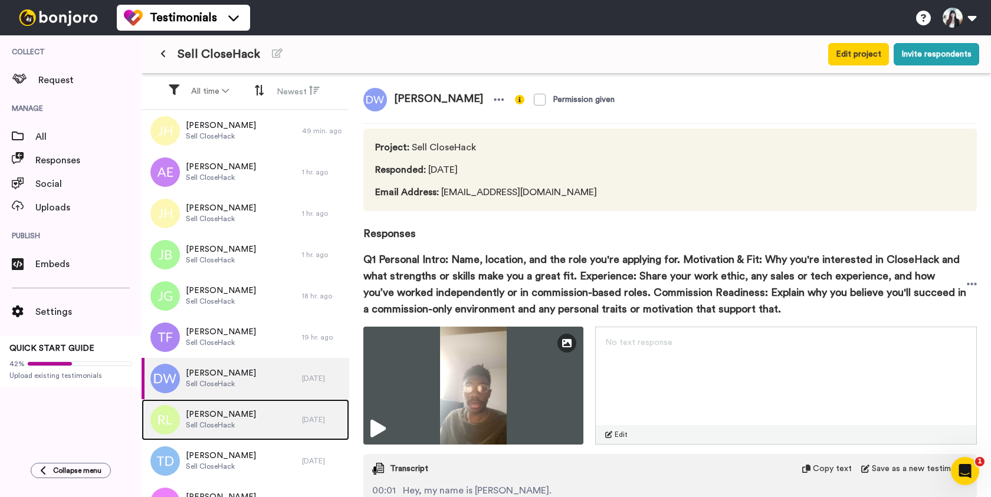
click at [248, 420] on div "[PERSON_NAME] Sell CloseHack" at bounding box center [222, 419] width 160 height 41
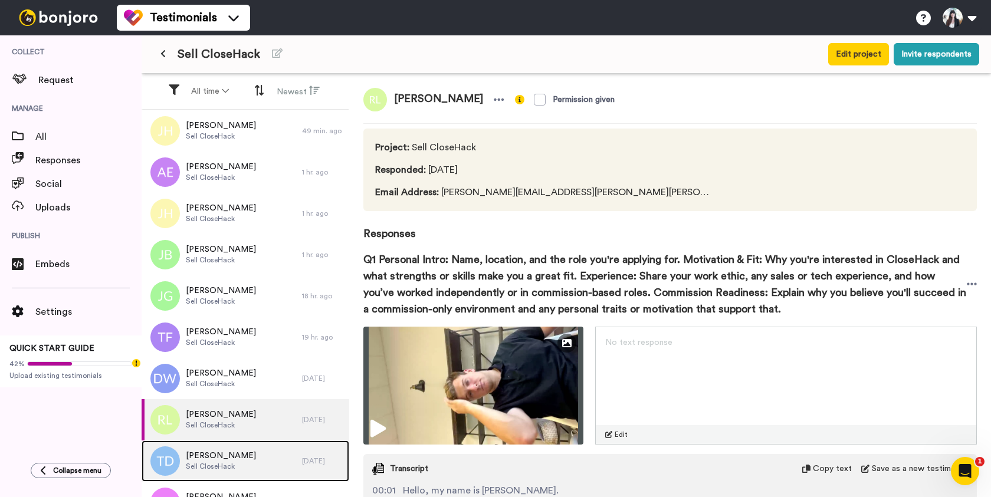
click at [242, 465] on div "[PERSON_NAME] CloseHack" at bounding box center [222, 461] width 160 height 41
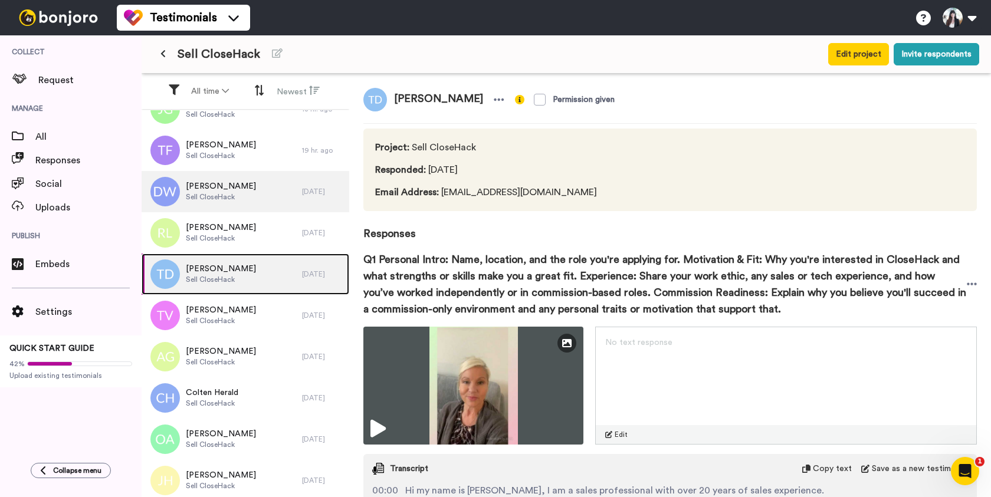
scroll to position [205, 0]
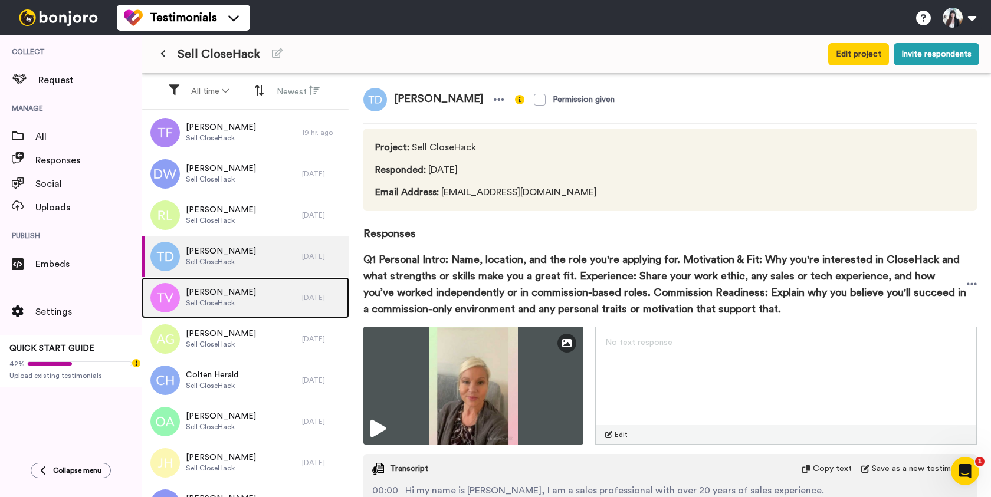
click at [265, 295] on div "[PERSON_NAME] Sell CloseHack" at bounding box center [222, 297] width 160 height 41
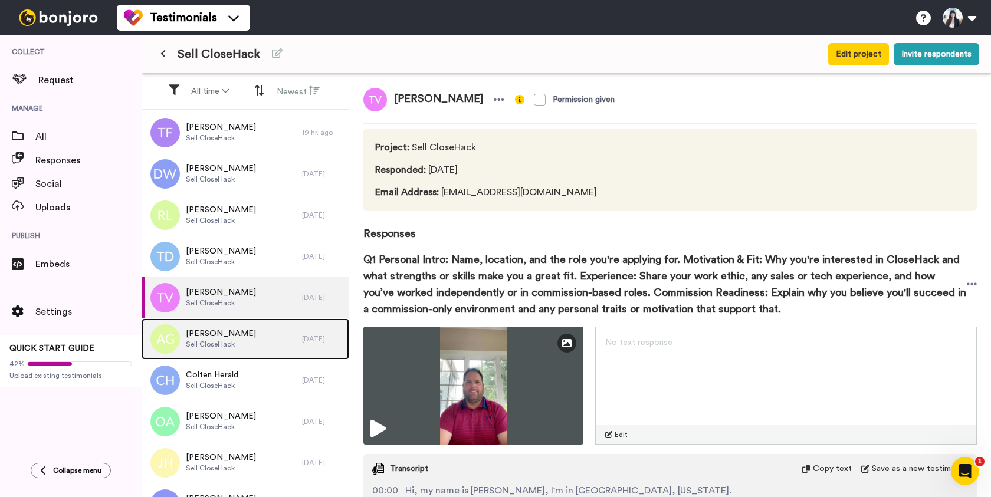
click at [264, 338] on div "[PERSON_NAME] Sell CloseHack" at bounding box center [222, 339] width 160 height 41
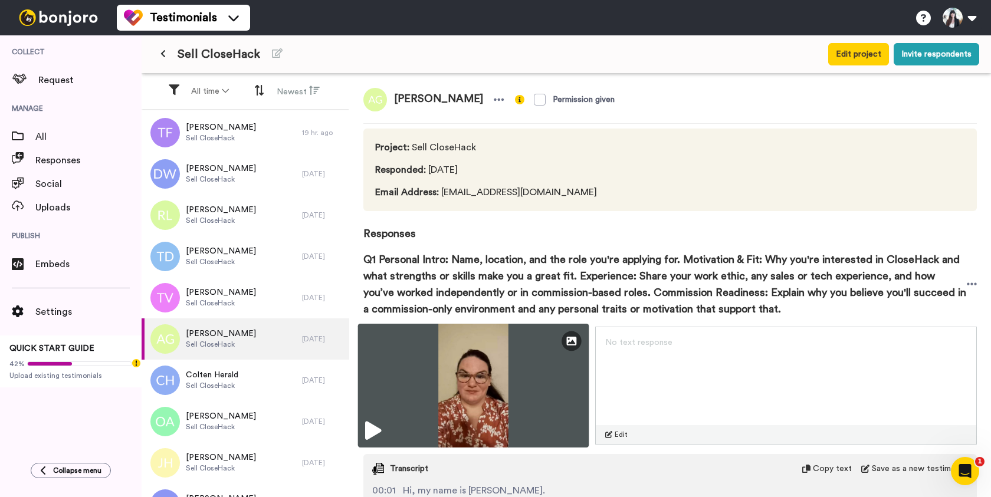
click at [510, 385] on img at bounding box center [473, 386] width 231 height 124
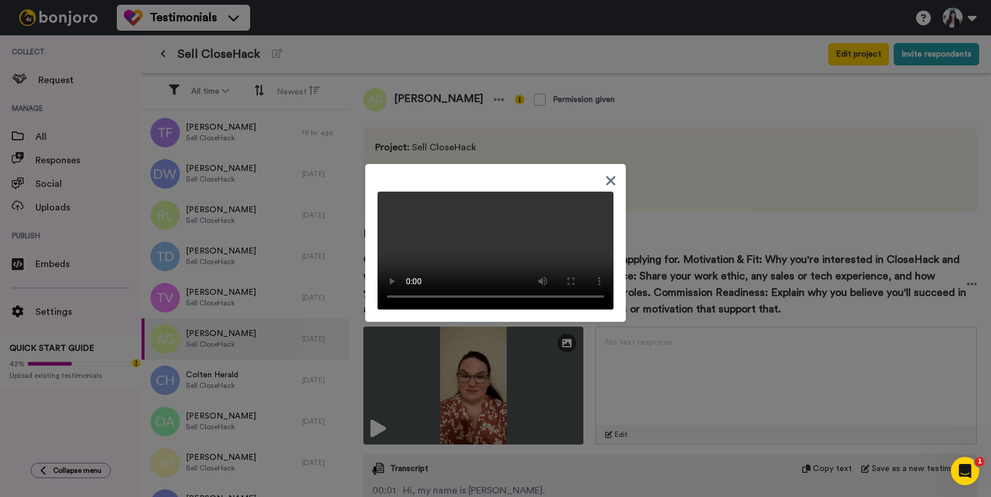
click at [514, 273] on video at bounding box center [496, 251] width 236 height 118
click at [228, 376] on div at bounding box center [495, 248] width 991 height 497
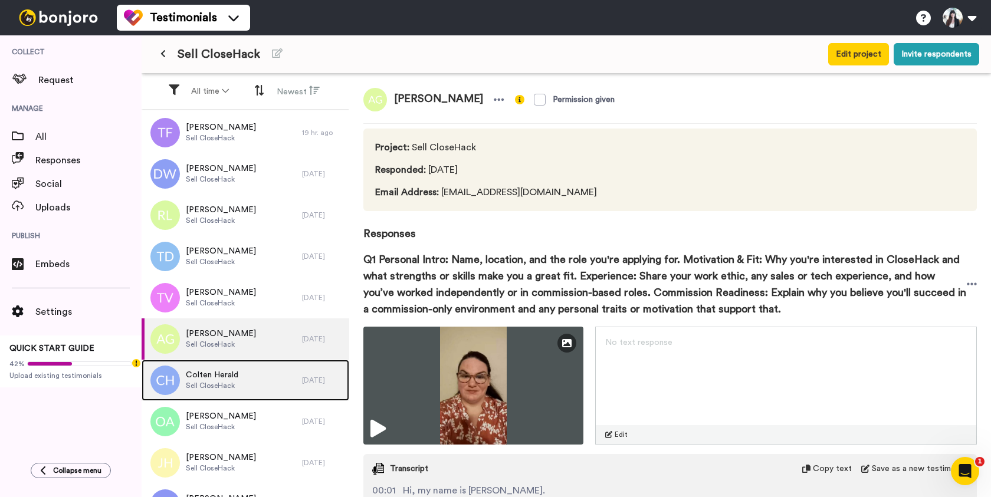
click at [259, 376] on div "Colten Herald Sell CloseHack" at bounding box center [222, 380] width 160 height 41
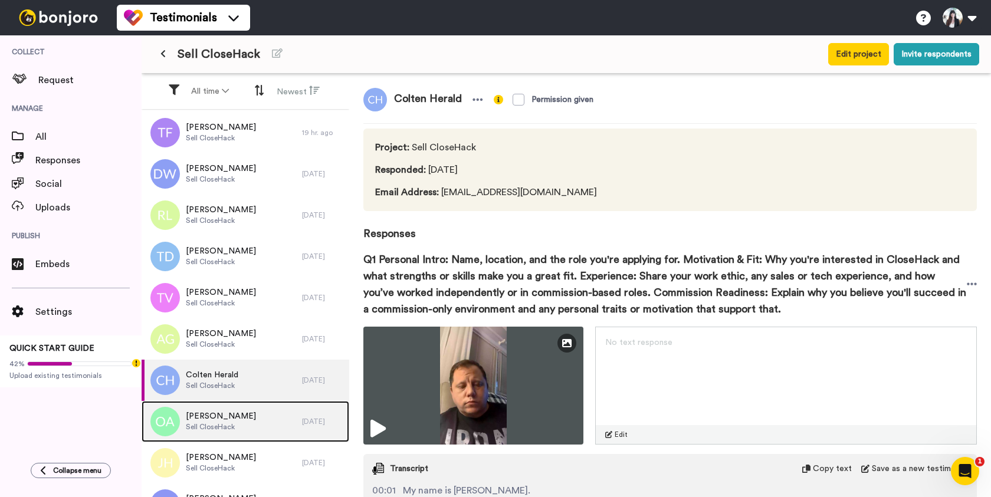
click at [258, 423] on div "[PERSON_NAME] Sell CloseHack" at bounding box center [222, 421] width 160 height 41
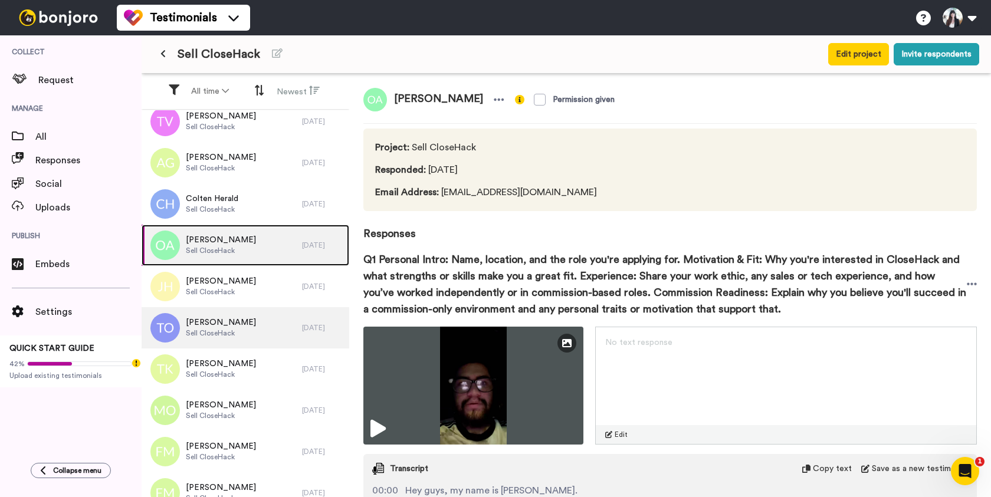
scroll to position [383, 0]
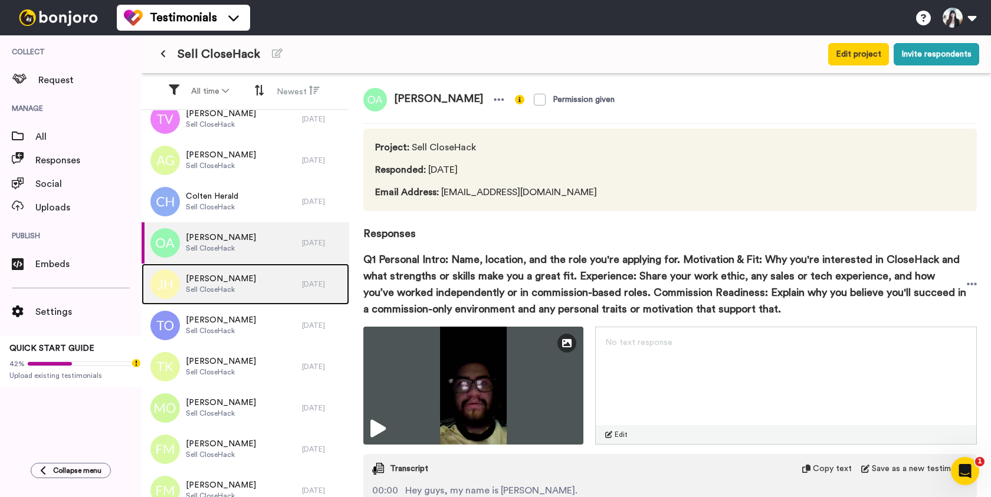
click at [273, 287] on div "[PERSON_NAME] Sell CloseHack" at bounding box center [222, 284] width 160 height 41
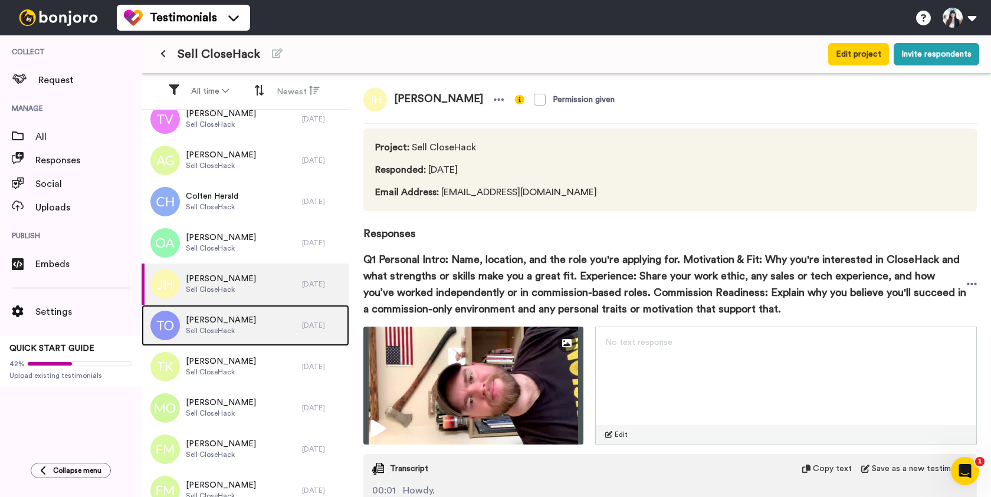
click at [270, 319] on div "[PERSON_NAME] CloseHack" at bounding box center [222, 325] width 160 height 41
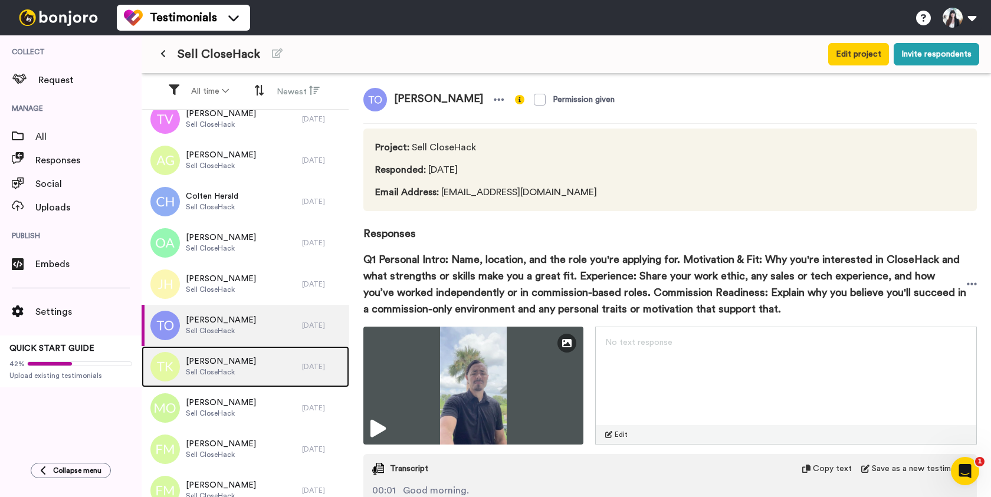
click at [268, 359] on div "[PERSON_NAME] Sell CloseHack" at bounding box center [222, 366] width 160 height 41
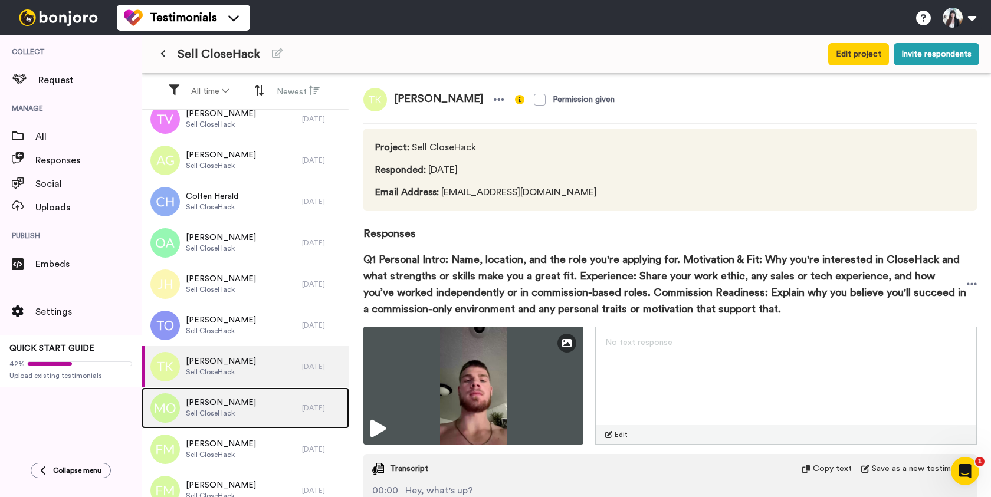
click at [269, 404] on div "[PERSON_NAME] Sell CloseHack" at bounding box center [222, 408] width 160 height 41
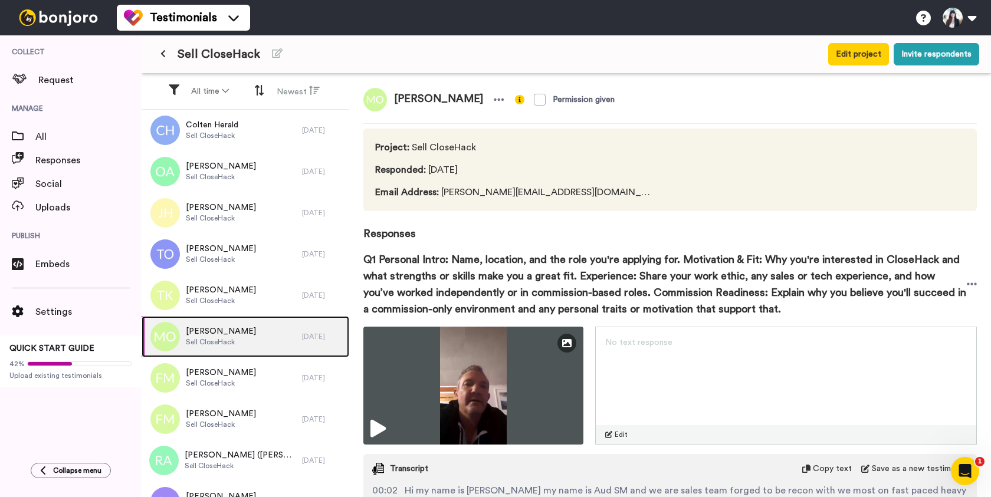
scroll to position [498, 0]
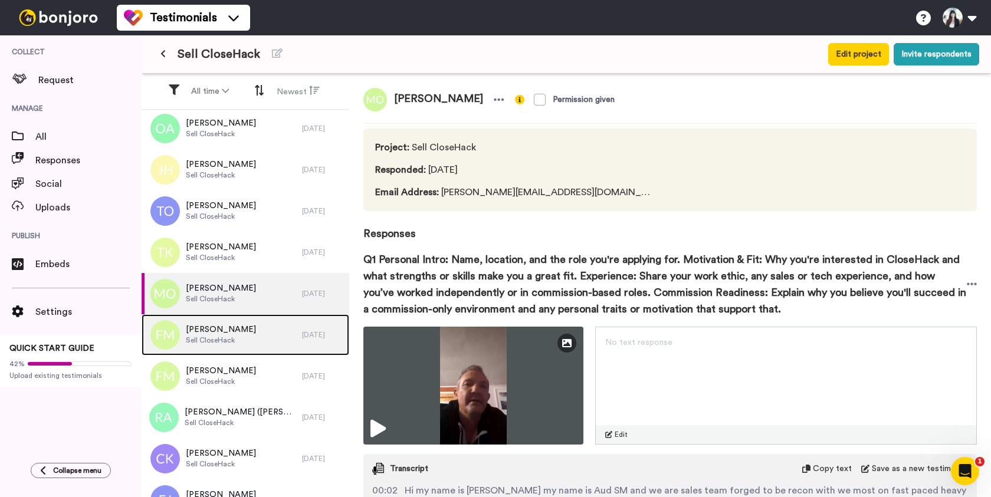
click at [256, 336] on span "Sell CloseHack" at bounding box center [221, 340] width 70 height 9
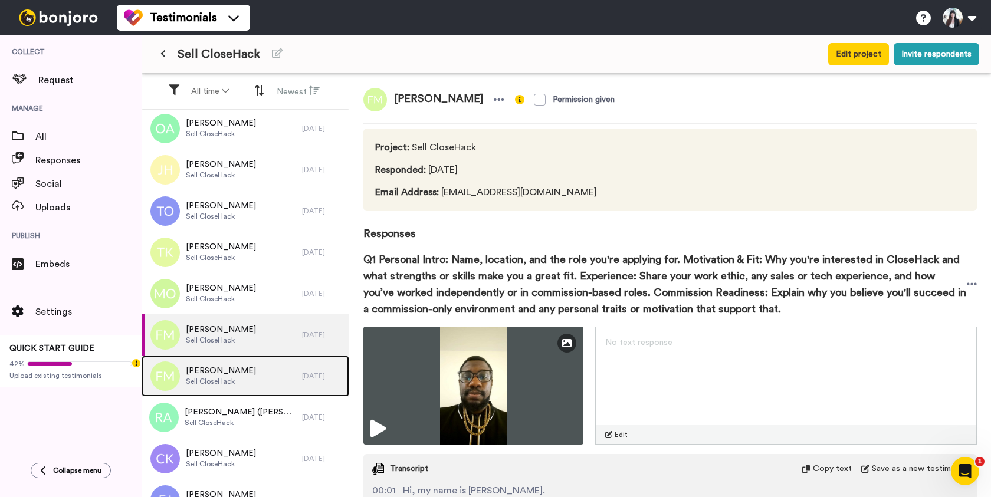
click at [256, 373] on span "[PERSON_NAME]" at bounding box center [221, 371] width 70 height 12
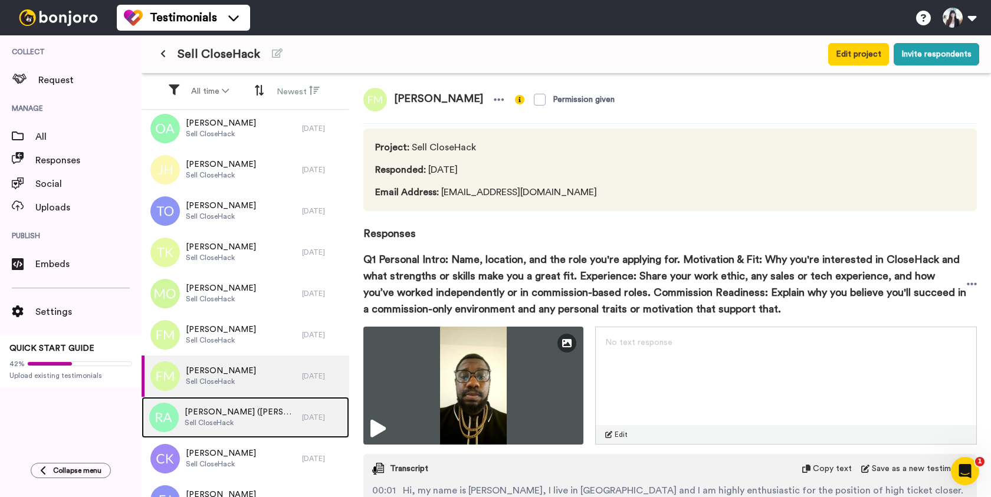
click at [271, 414] on span "[PERSON_NAME] ([PERSON_NAME]) [PERSON_NAME]" at bounding box center [241, 413] width 112 height 12
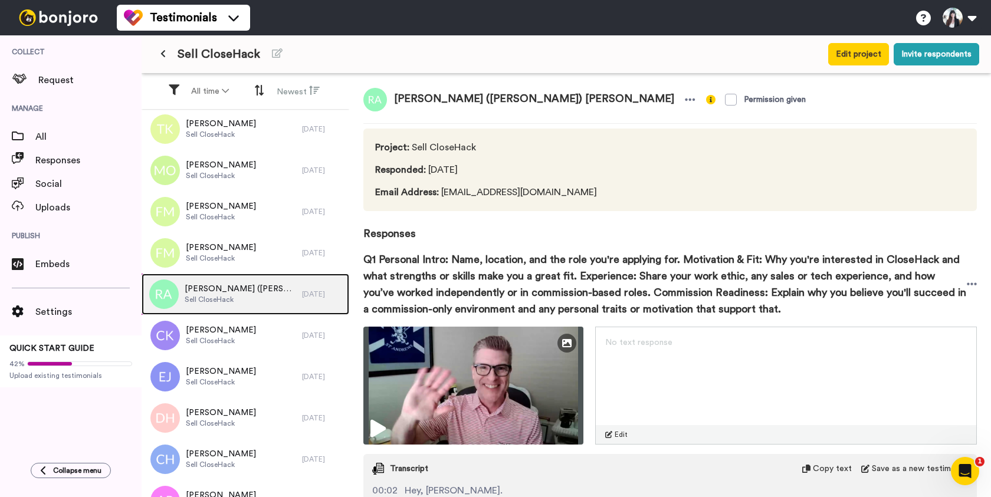
scroll to position [631, 0]
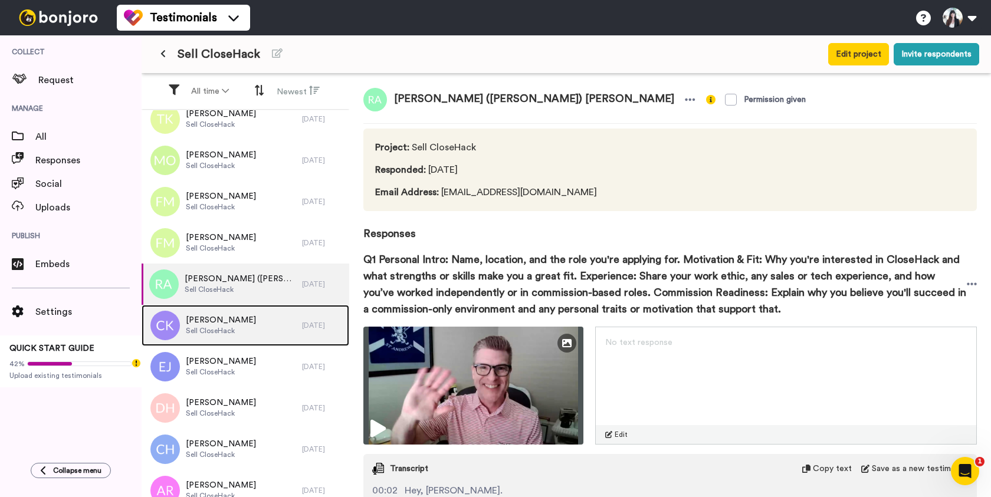
click at [264, 330] on div "[PERSON_NAME] Sell CloseHack" at bounding box center [222, 325] width 160 height 41
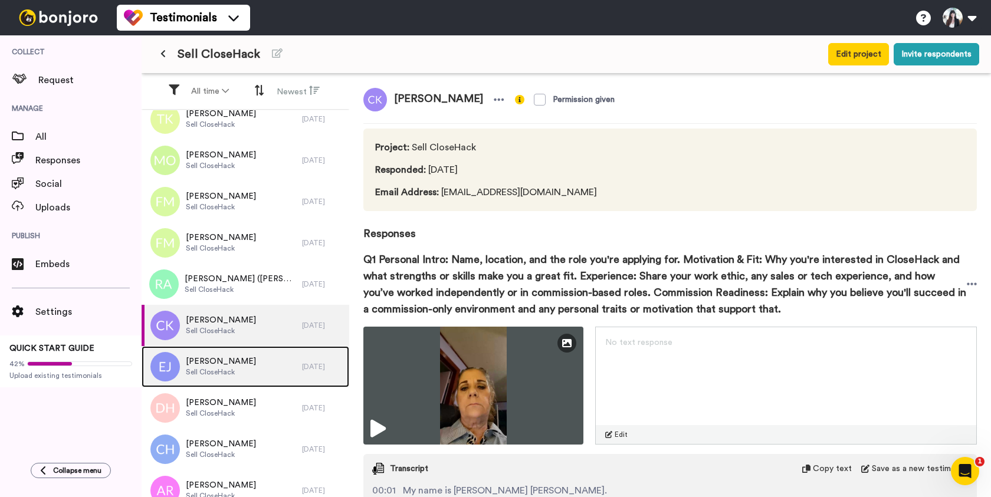
click at [267, 370] on div "[PERSON_NAME] CloseHack" at bounding box center [222, 366] width 160 height 41
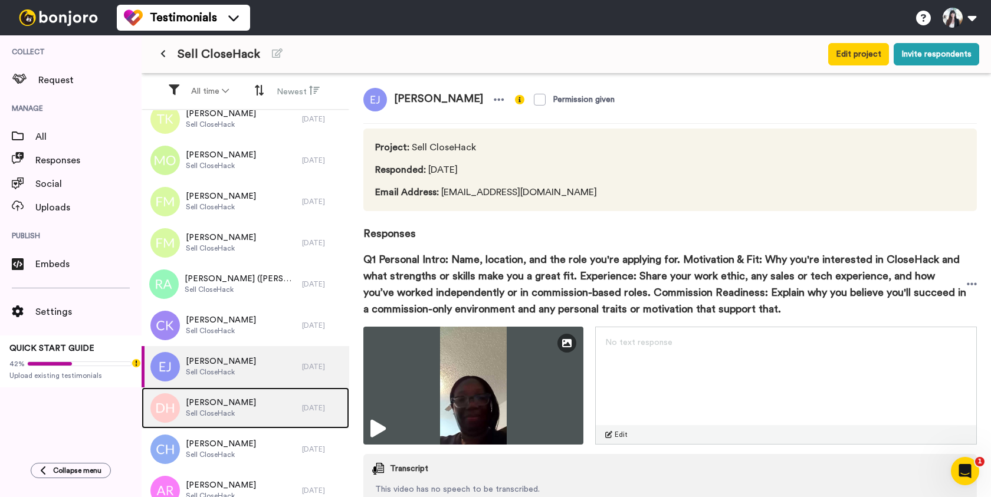
click at [264, 408] on div "[PERSON_NAME] Sell CloseHack" at bounding box center [222, 408] width 160 height 41
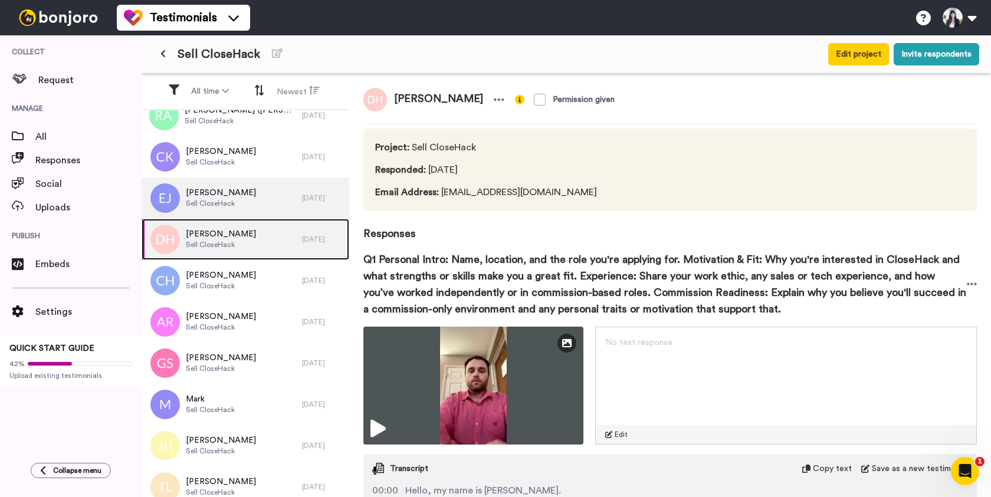
scroll to position [820, 0]
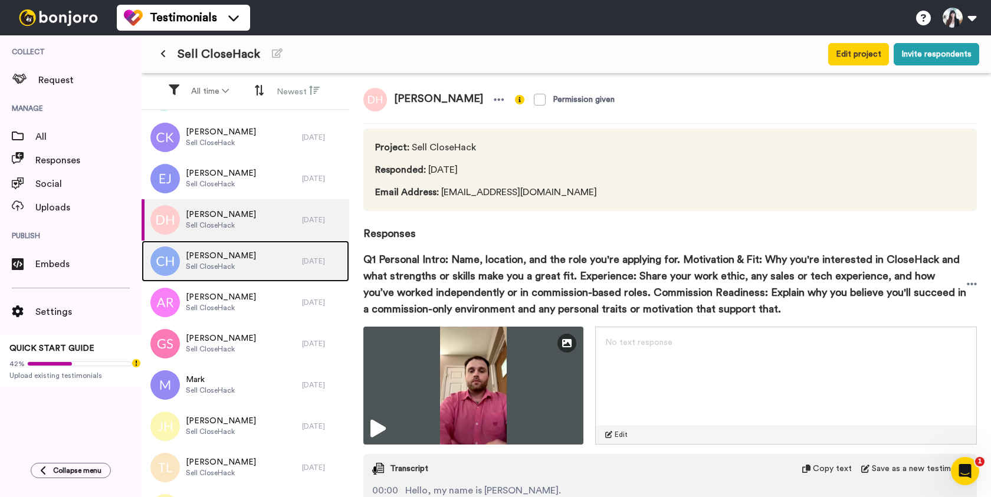
click at [272, 259] on div "[PERSON_NAME] Sell CloseHack" at bounding box center [222, 261] width 160 height 41
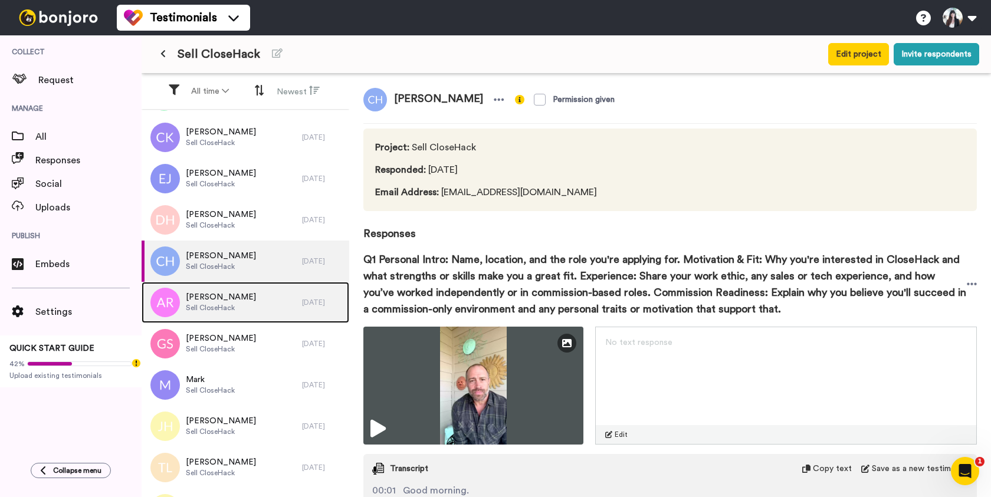
click at [274, 299] on div "[PERSON_NAME] Sell CloseHack" at bounding box center [222, 302] width 160 height 41
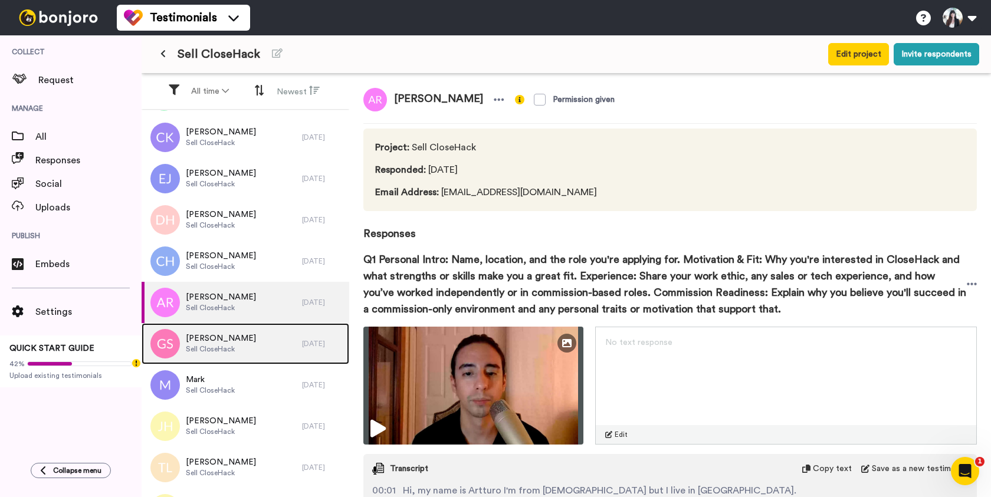
click at [274, 345] on div "[PERSON_NAME] Sell CloseHack" at bounding box center [222, 343] width 160 height 41
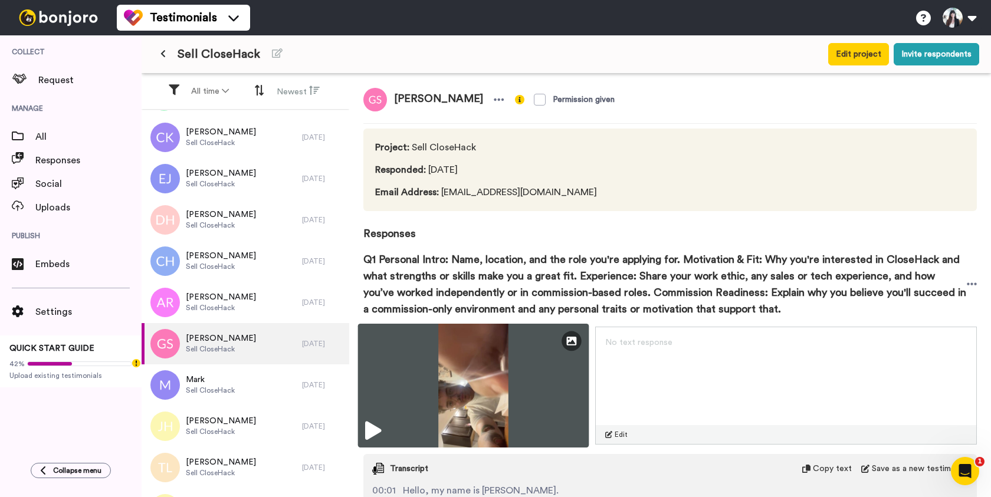
click at [489, 383] on img at bounding box center [473, 386] width 231 height 124
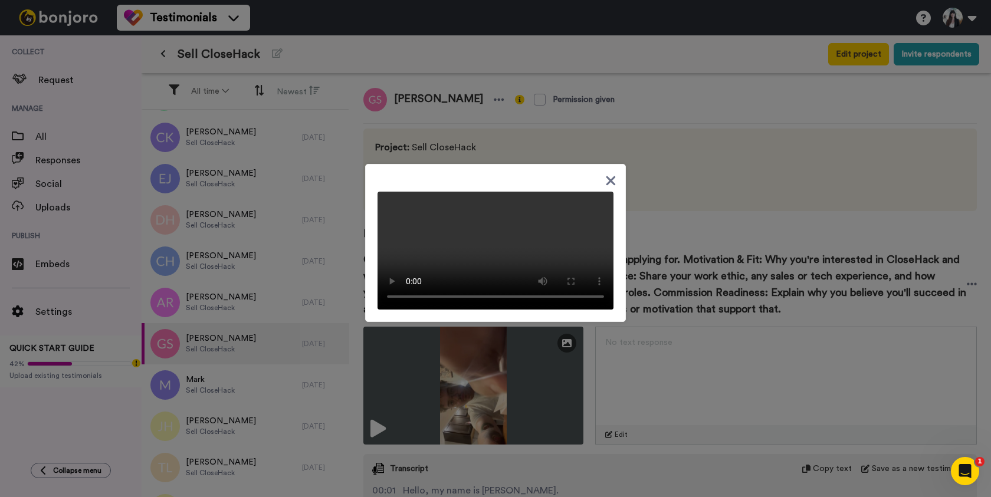
click at [611, 176] on icon at bounding box center [611, 180] width 9 height 9
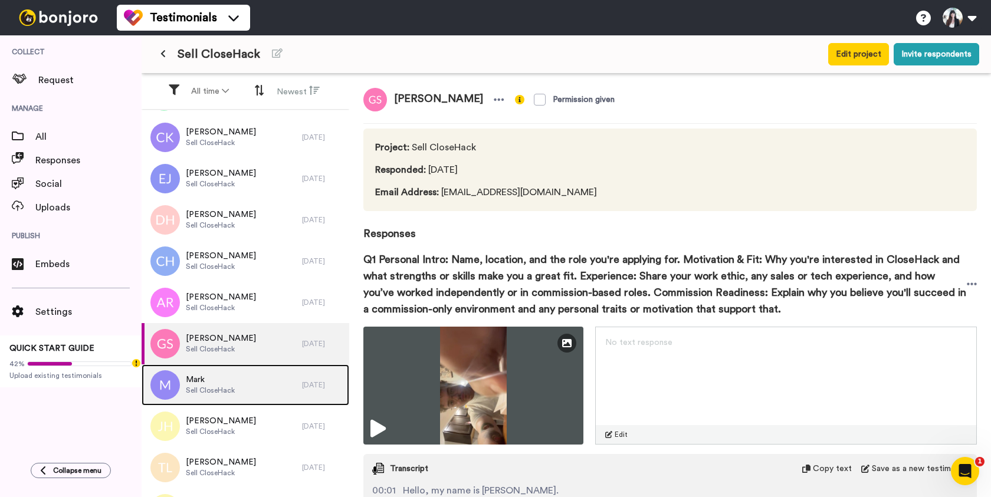
click at [259, 376] on div "[PERSON_NAME] CloseHack" at bounding box center [222, 385] width 160 height 41
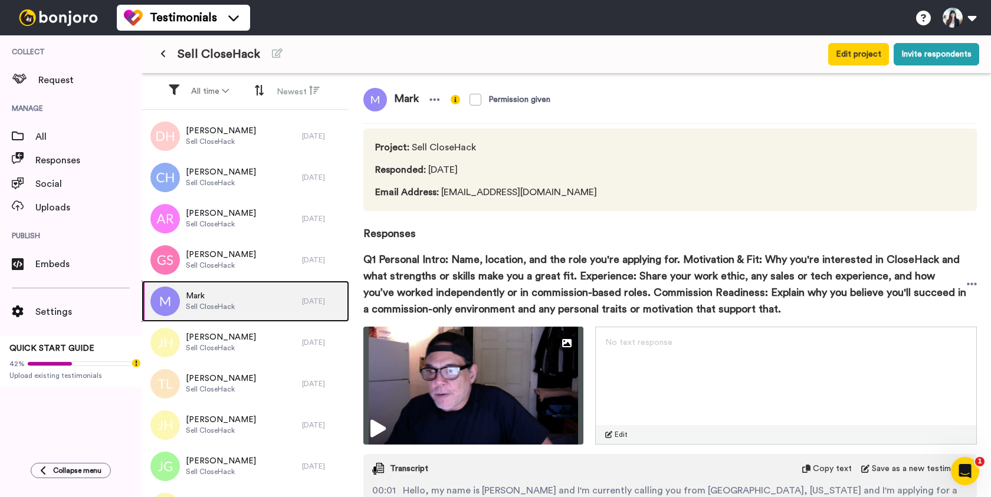
scroll to position [929, 0]
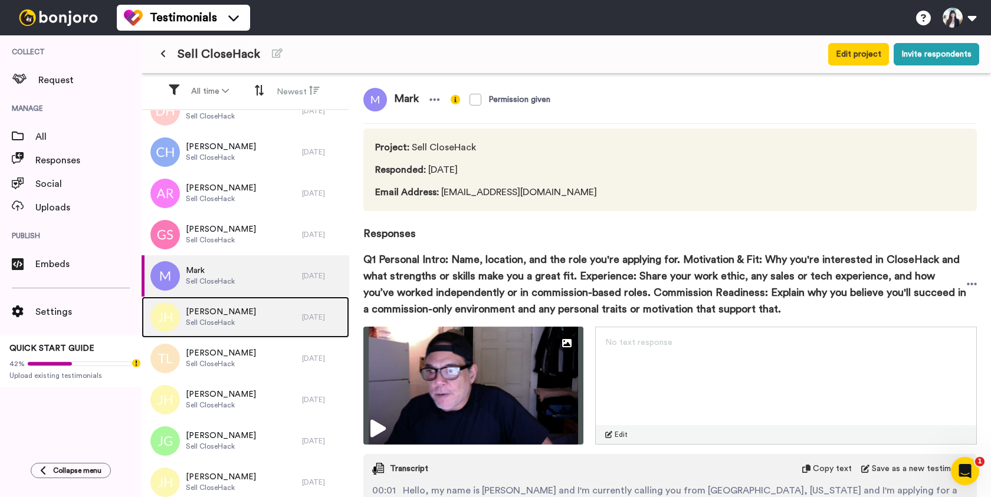
click at [274, 317] on div "[PERSON_NAME] Sell CloseHack" at bounding box center [222, 317] width 160 height 41
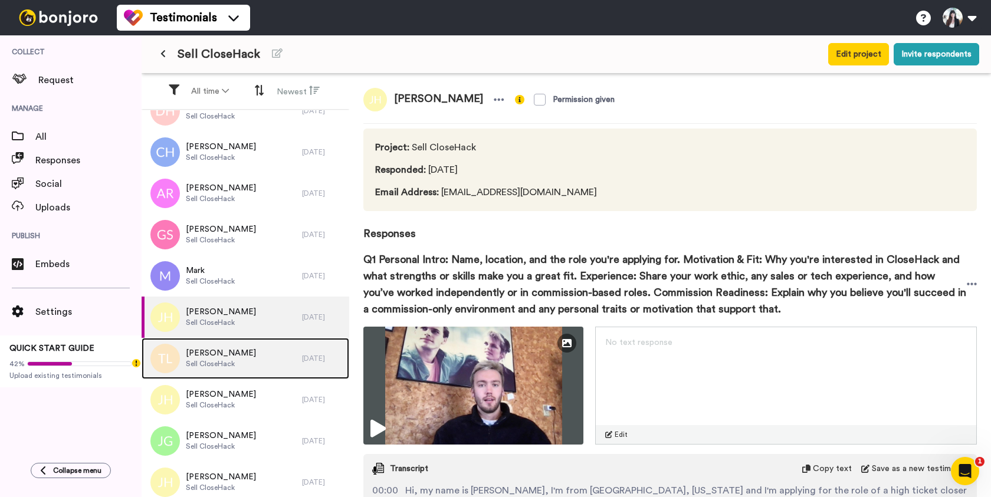
click at [270, 358] on div "[PERSON_NAME] Sell CloseHack" at bounding box center [222, 358] width 160 height 41
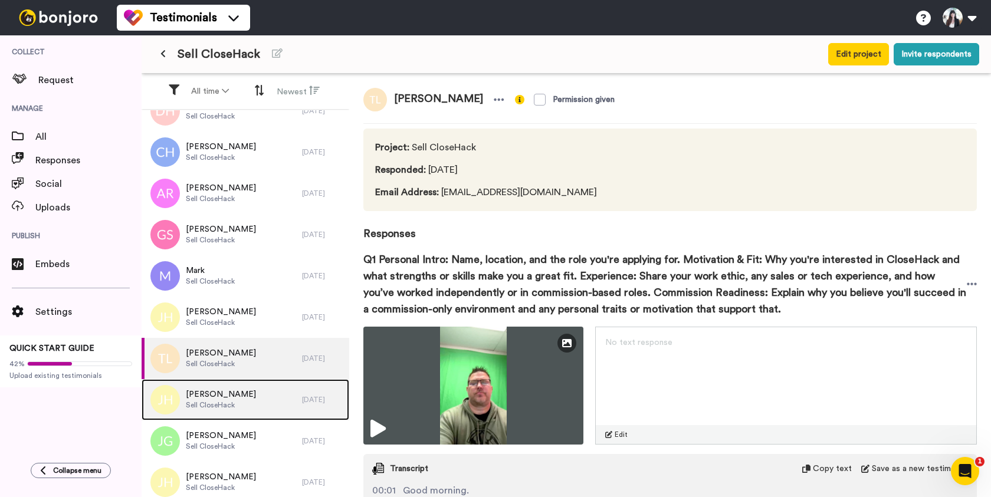
click at [270, 402] on div "[PERSON_NAME] Sell CloseHack" at bounding box center [222, 399] width 160 height 41
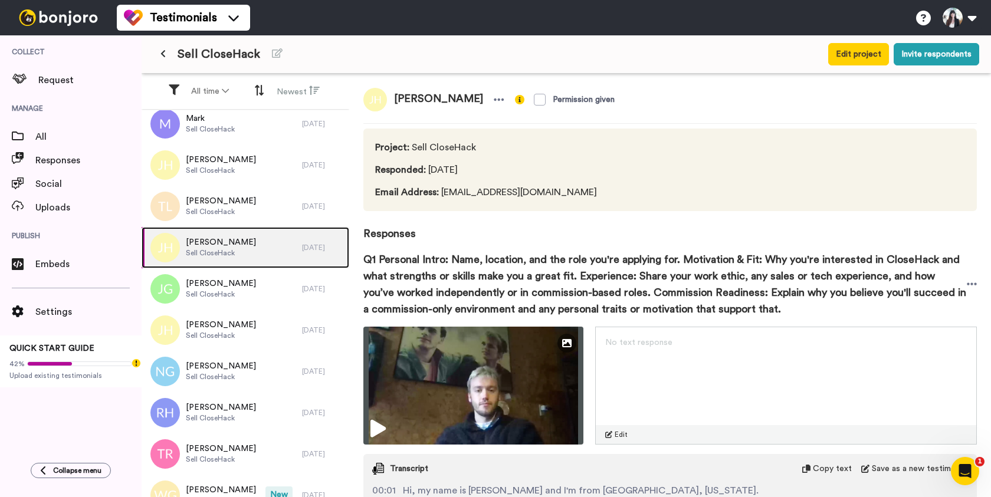
scroll to position [1089, 0]
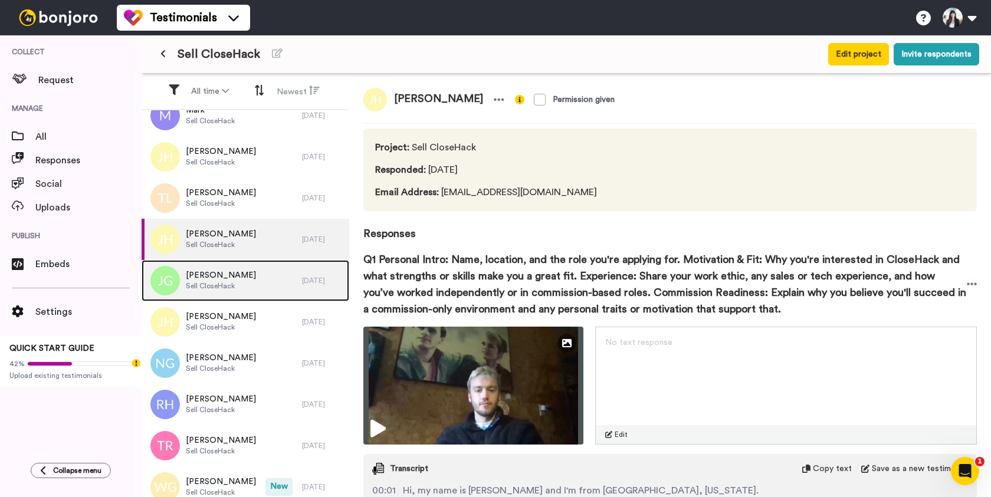
click at [264, 284] on div "[PERSON_NAME] Sell CloseHack" at bounding box center [222, 280] width 160 height 41
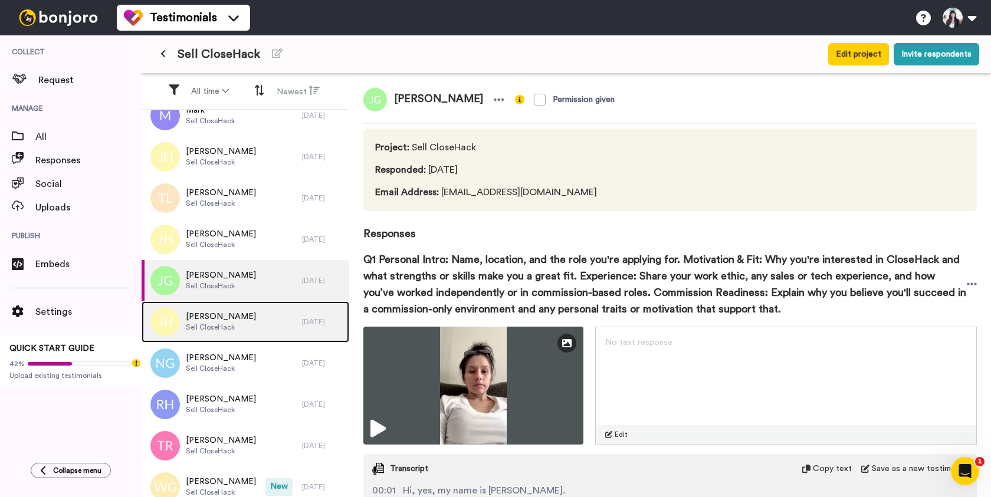
click at [266, 333] on div "[PERSON_NAME] Sell CloseHack" at bounding box center [222, 321] width 160 height 41
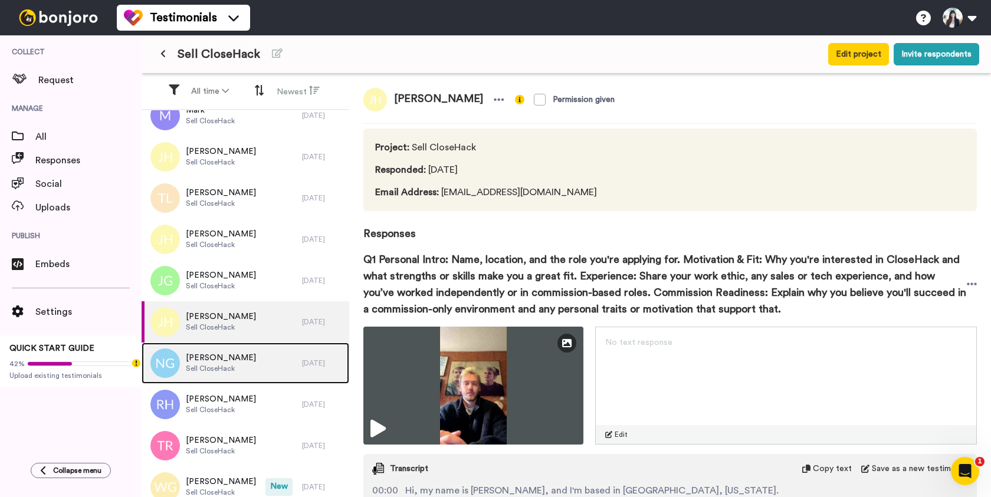
click at [268, 365] on div "[PERSON_NAME] Sell CloseHack" at bounding box center [222, 363] width 160 height 41
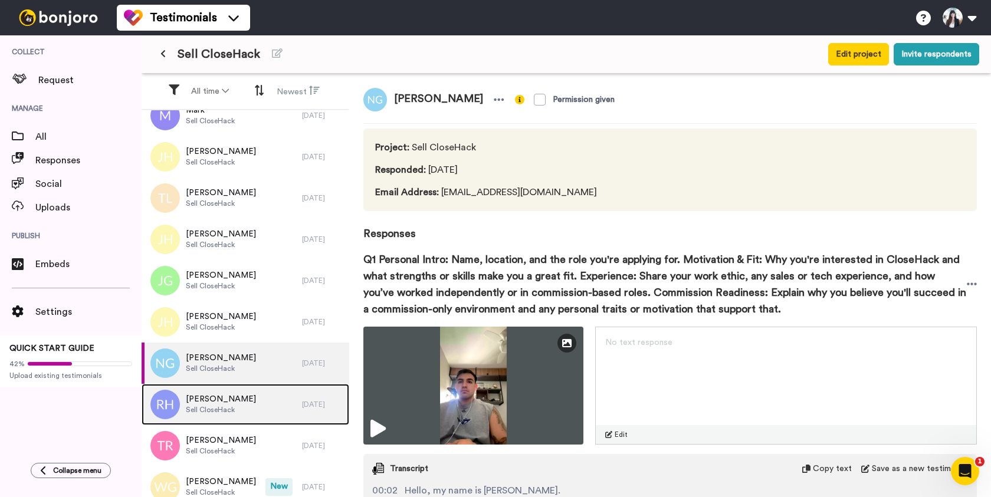
click at [264, 403] on div "[PERSON_NAME] Sell CloseHack" at bounding box center [222, 404] width 160 height 41
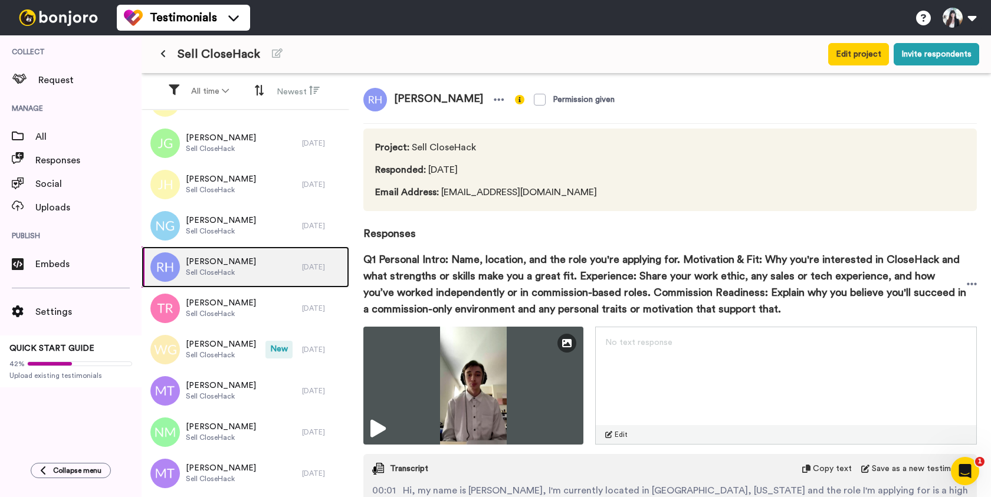
scroll to position [1228, 0]
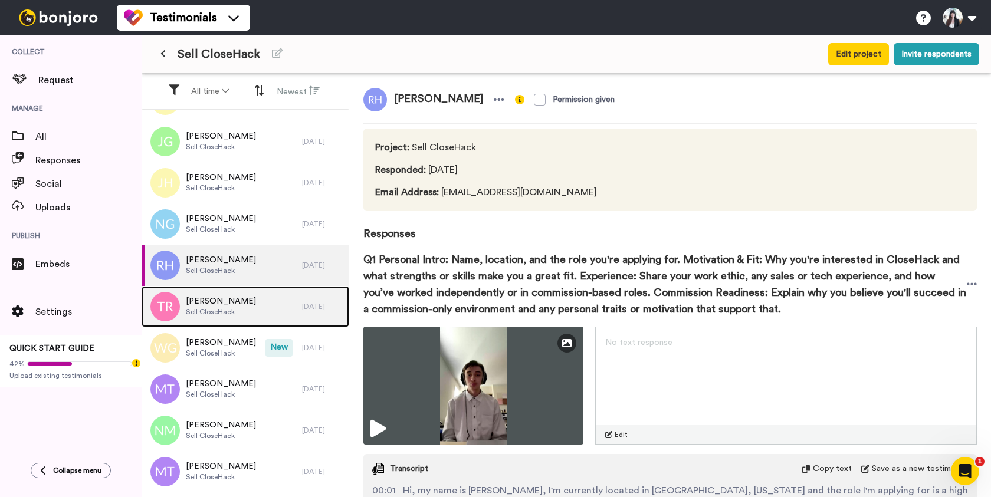
click at [264, 312] on div "[PERSON_NAME] Sell CloseHack" at bounding box center [222, 306] width 160 height 41
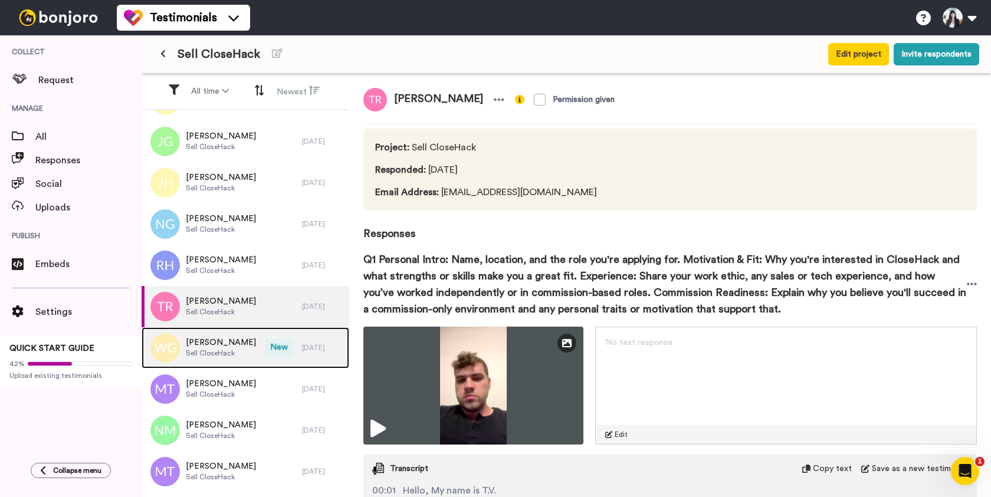
click at [239, 355] on div "[PERSON_NAME] Sell CloseHack" at bounding box center [204, 347] width 124 height 41
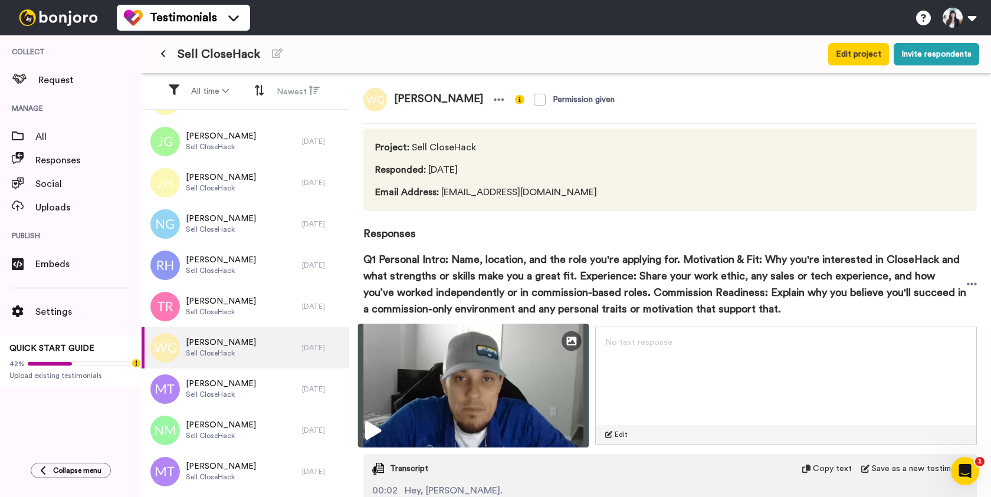
click at [448, 386] on img at bounding box center [473, 386] width 231 height 124
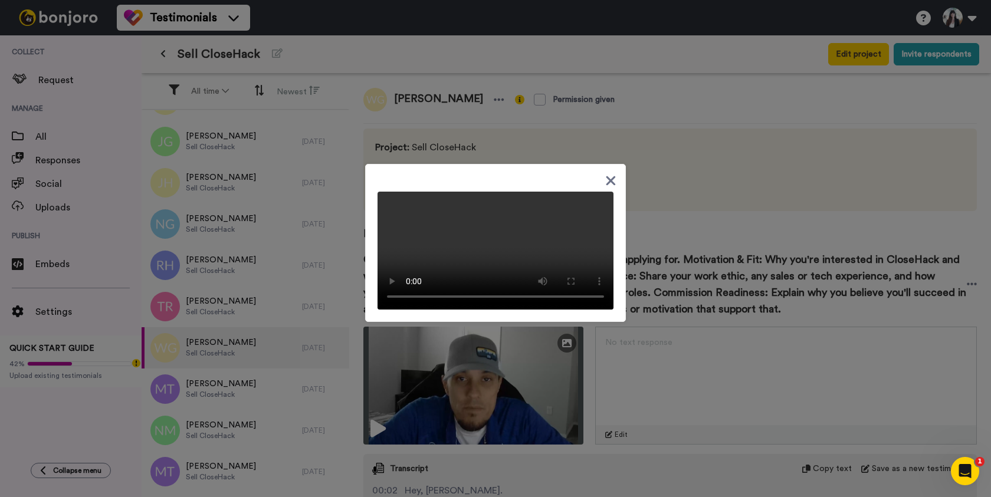
click at [463, 254] on video at bounding box center [496, 251] width 236 height 118
click at [612, 173] on icon at bounding box center [610, 180] width 11 height 15
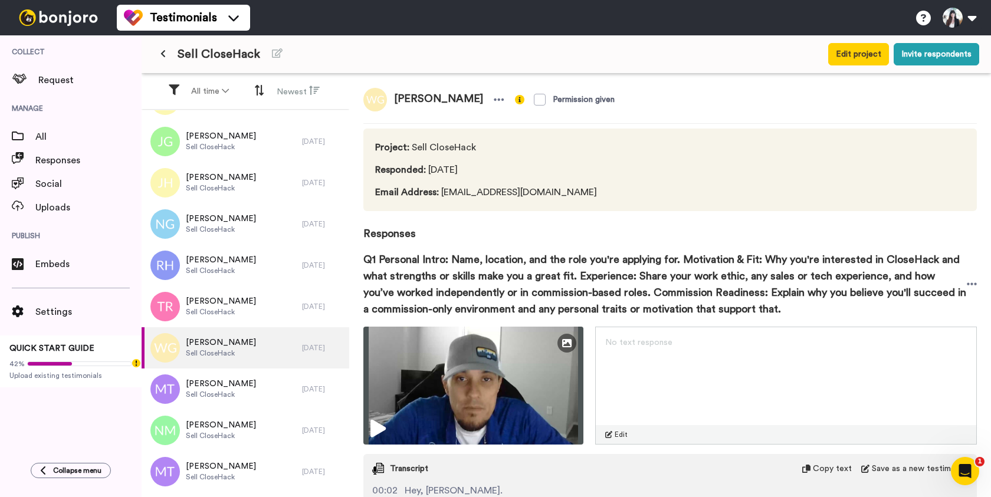
click at [448, 99] on span "[PERSON_NAME]" at bounding box center [438, 100] width 103 height 24
copy div "[PERSON_NAME]"
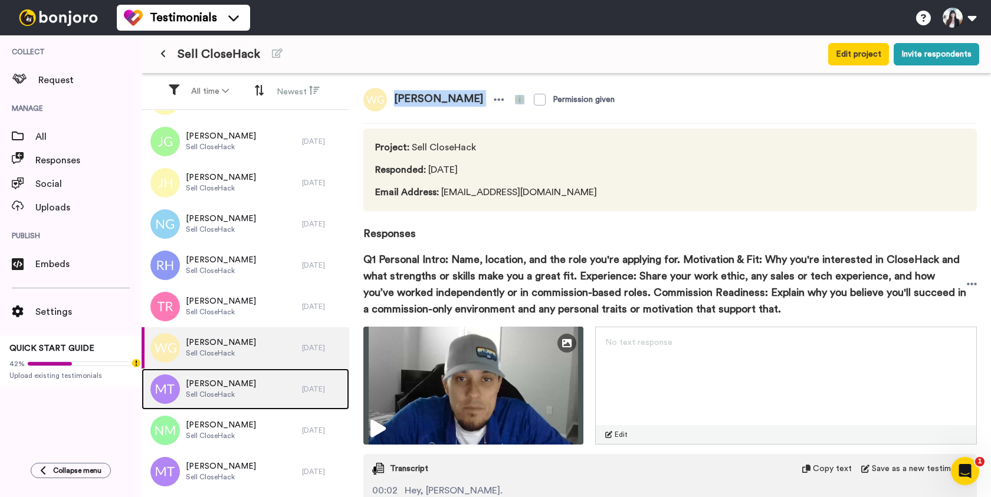
click at [249, 392] on span "Sell CloseHack" at bounding box center [221, 394] width 70 height 9
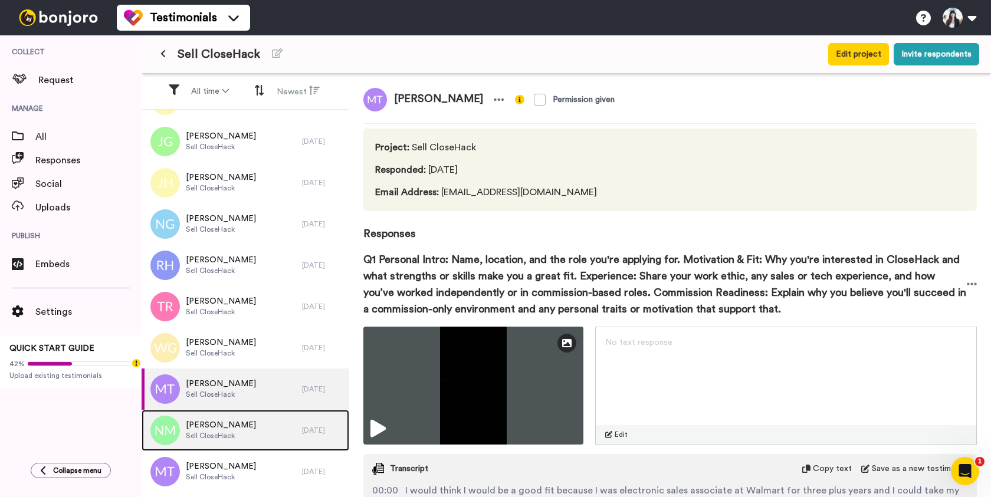
click at [263, 425] on div "[PERSON_NAME] Sell CloseHack" at bounding box center [222, 430] width 160 height 41
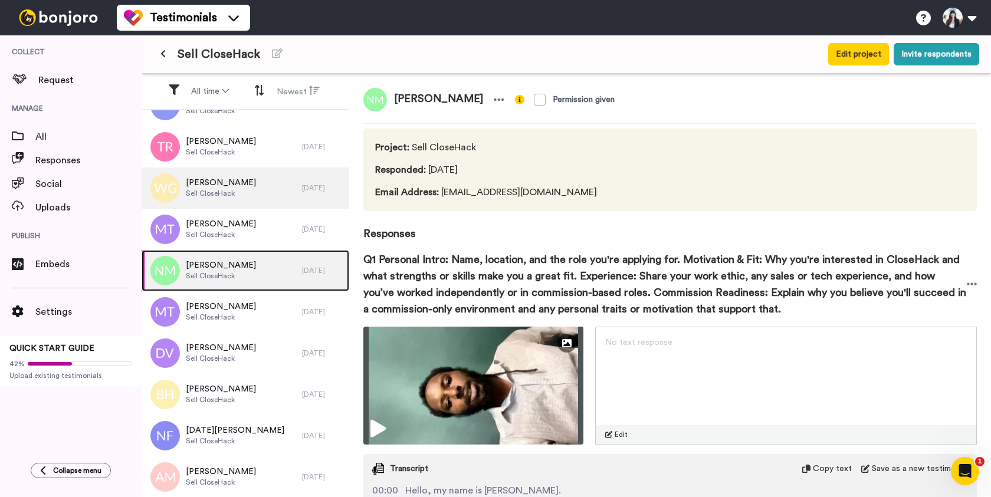
scroll to position [1452, 0]
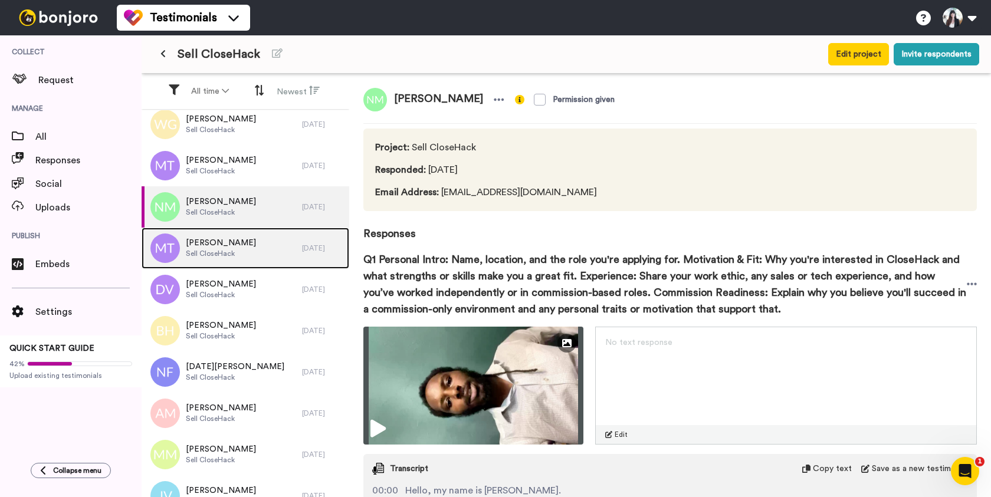
click at [263, 254] on div "[PERSON_NAME] CloseHack" at bounding box center [222, 248] width 160 height 41
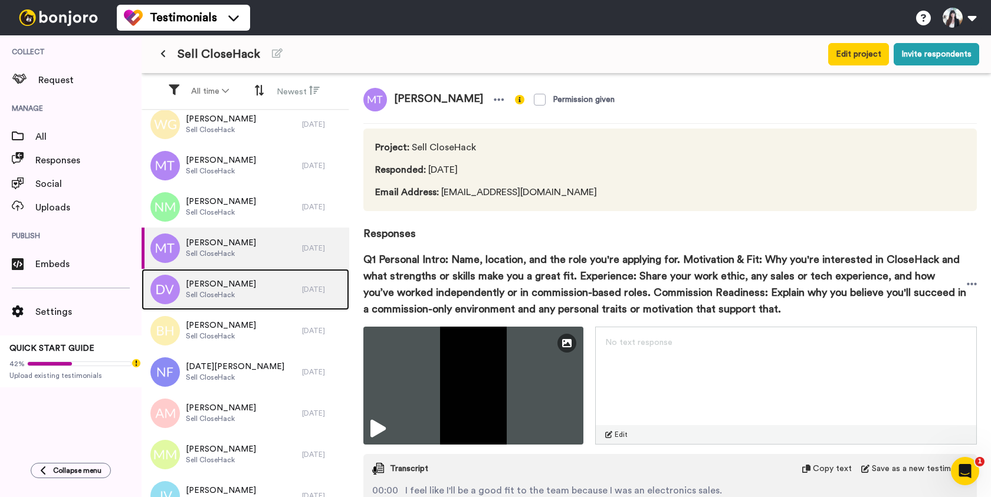
click at [270, 290] on div "[PERSON_NAME] Sell CloseHack" at bounding box center [222, 289] width 160 height 41
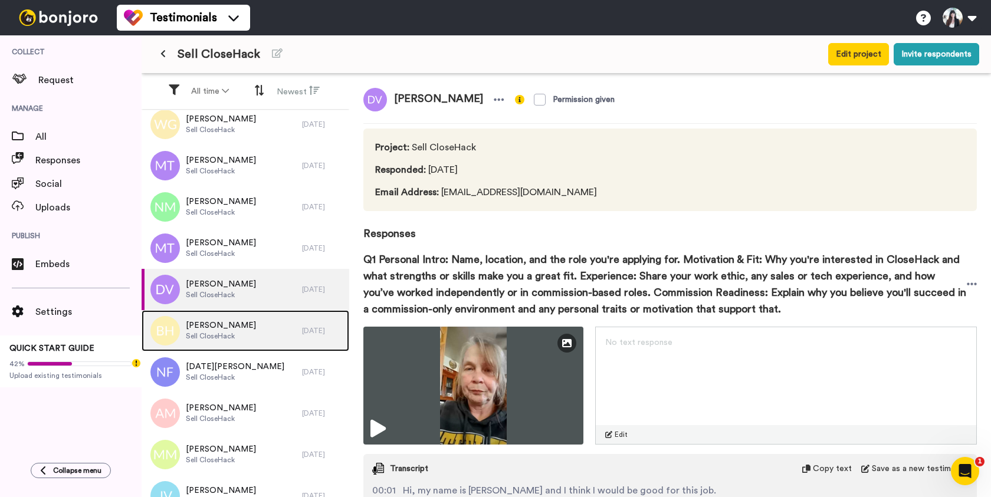
click at [269, 332] on div "[PERSON_NAME] Sell CloseHack" at bounding box center [222, 330] width 160 height 41
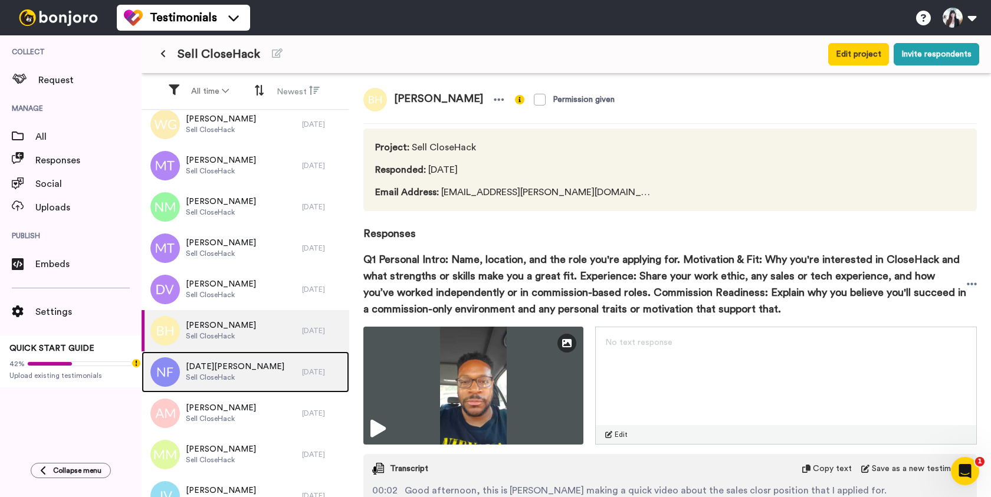
click at [269, 369] on div "[DATE][PERSON_NAME] CloseHack" at bounding box center [222, 372] width 160 height 41
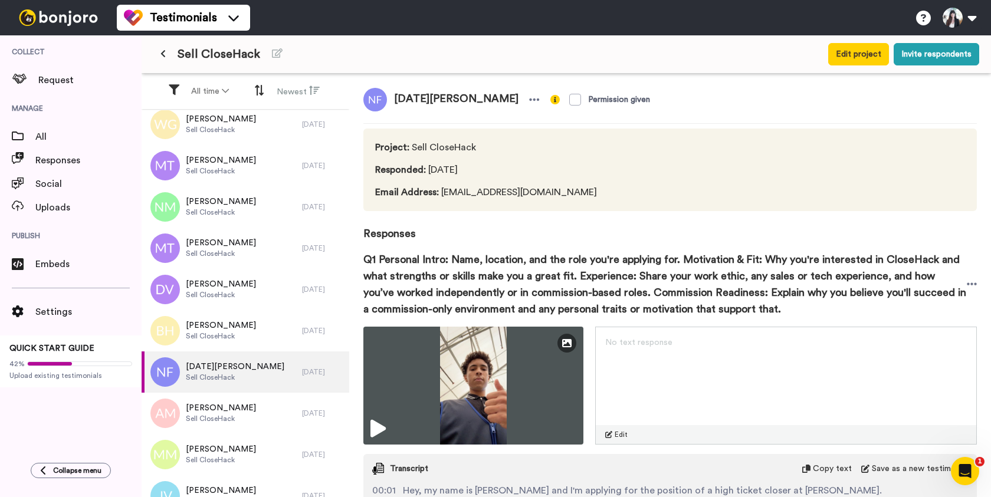
scroll to position [523, 0]
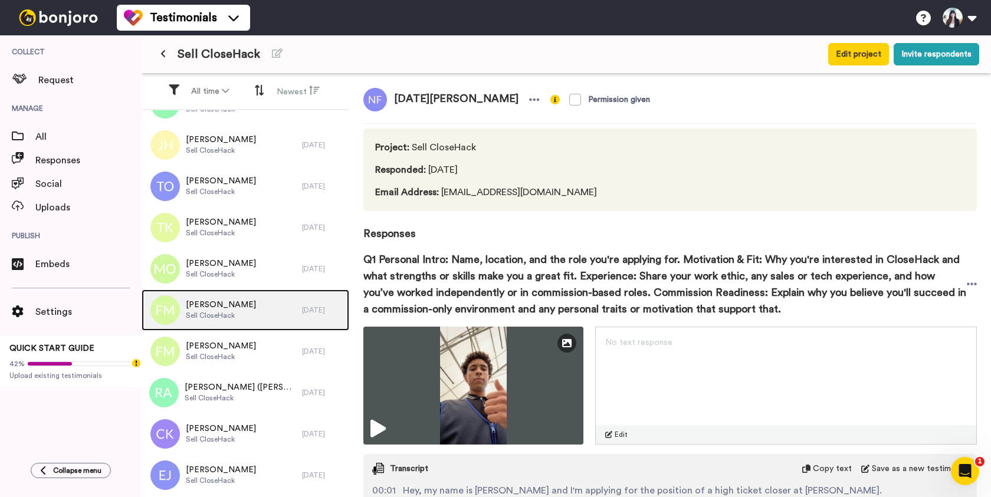
click at [232, 307] on span "[PERSON_NAME]" at bounding box center [221, 305] width 70 height 12
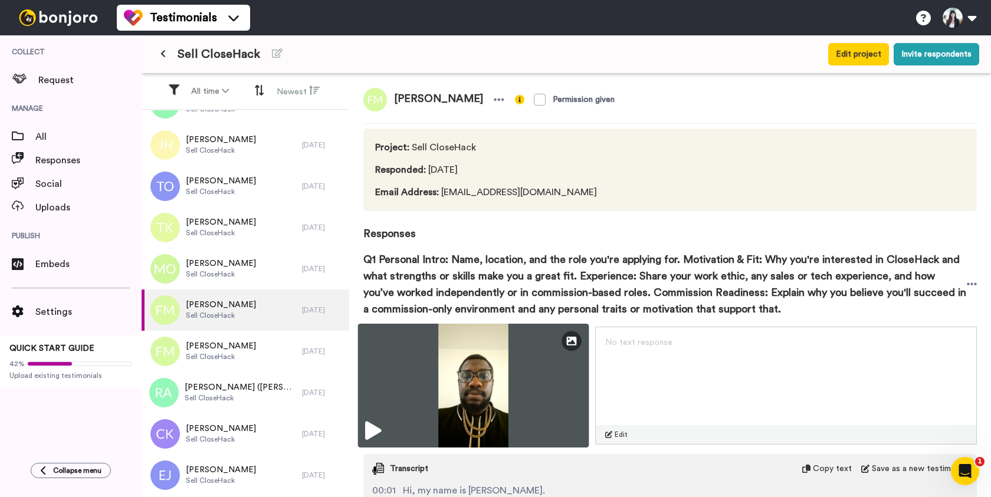
click at [503, 381] on img at bounding box center [473, 386] width 231 height 124
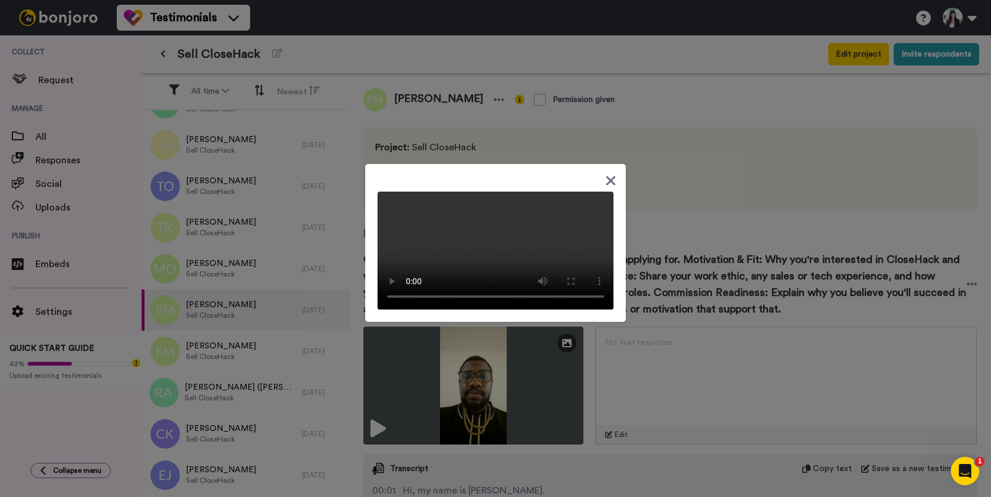
click at [612, 176] on icon at bounding box center [611, 180] width 9 height 9
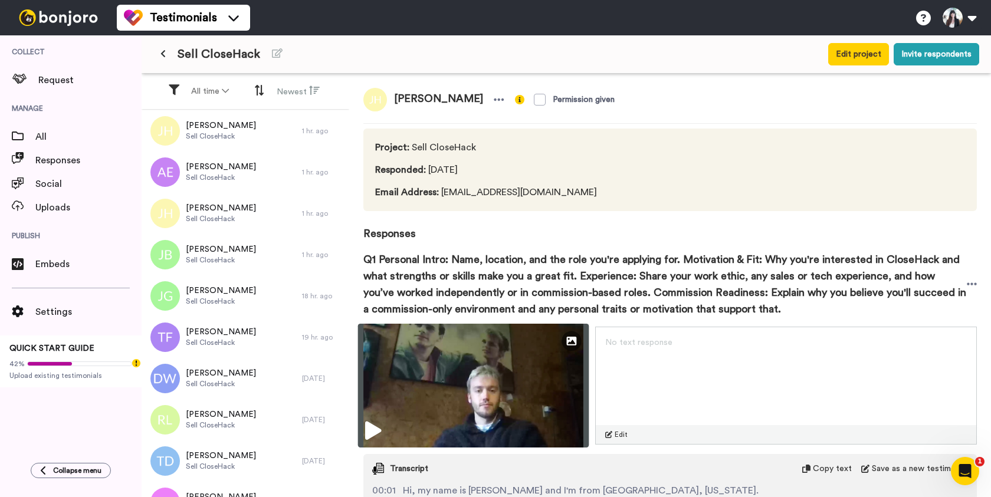
click at [493, 363] on img at bounding box center [473, 386] width 231 height 124
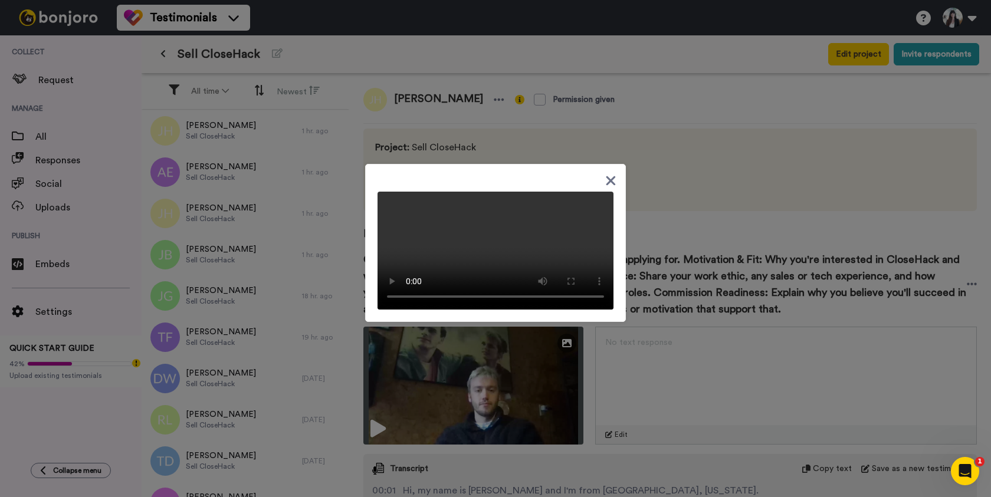
click at [478, 251] on video at bounding box center [496, 251] width 236 height 118
